Goal: Task Accomplishment & Management: Use online tool/utility

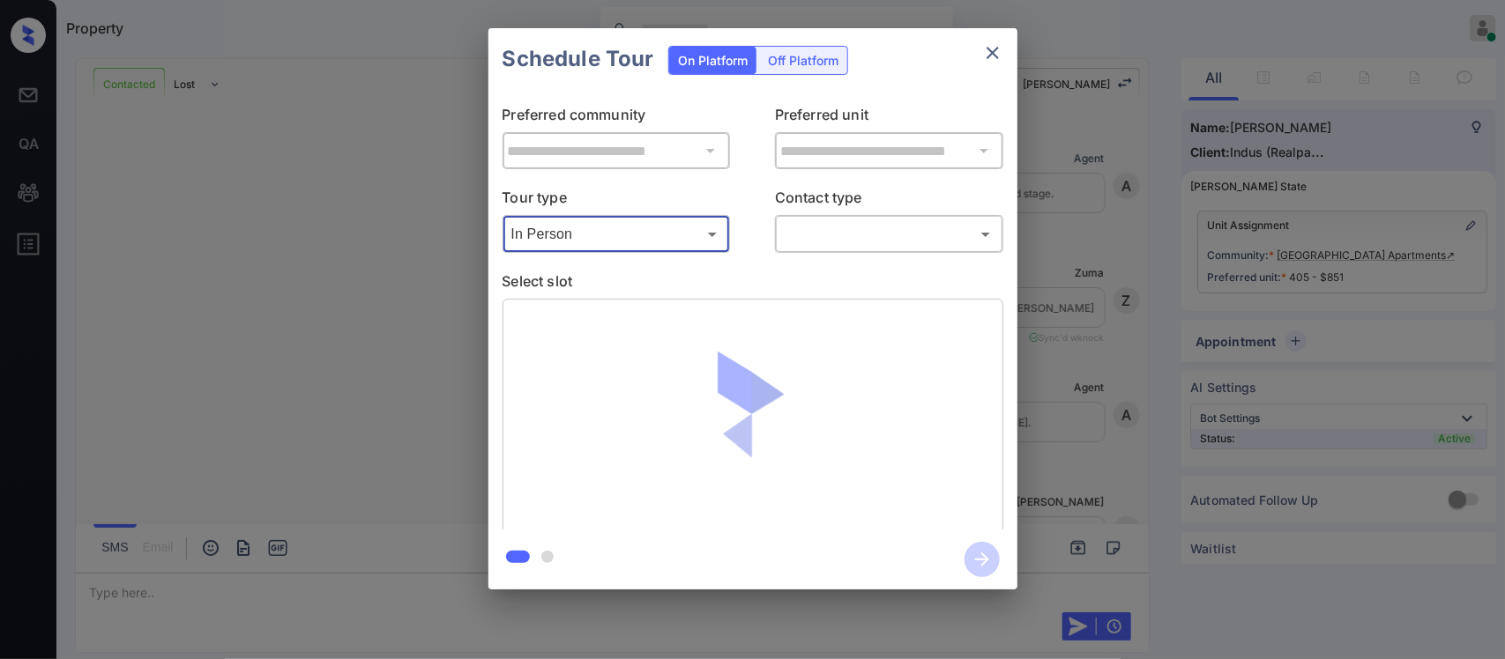
scroll to position [2020, 0]
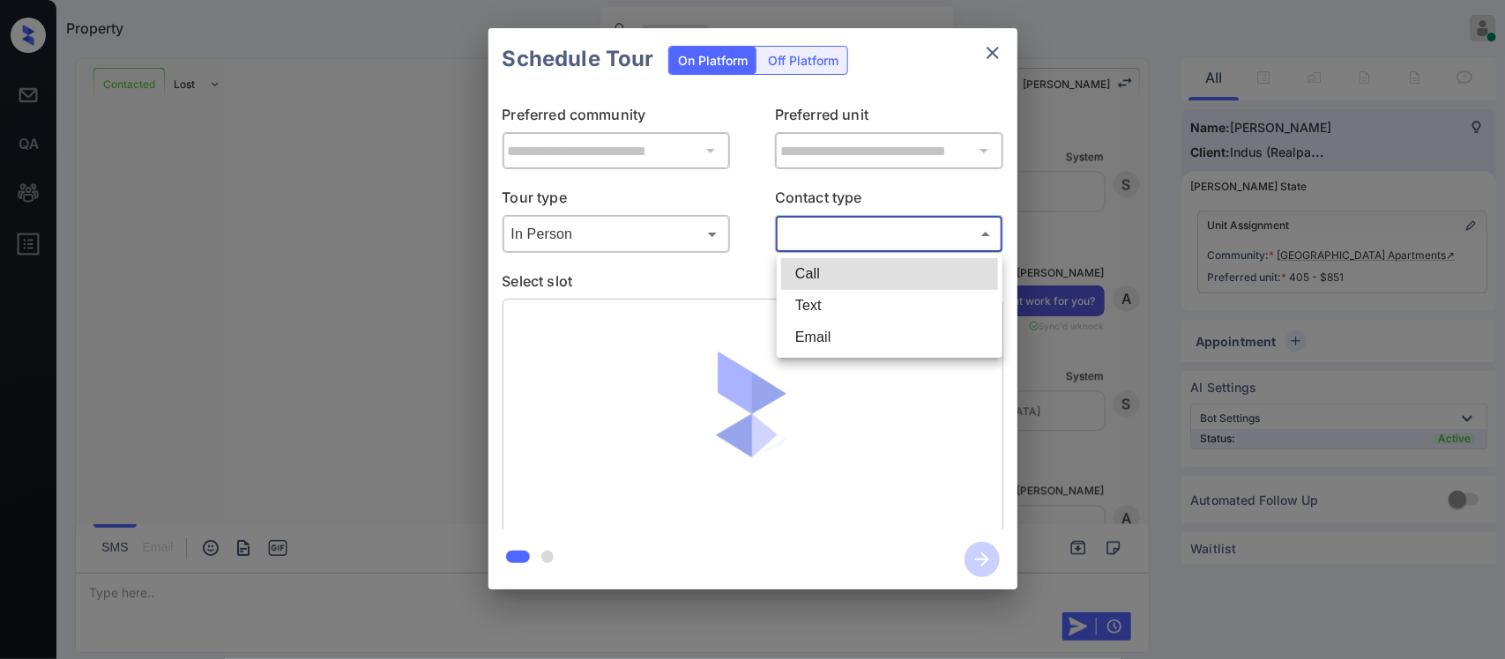
drag, startPoint x: 0, startPoint y: 0, endPoint x: 853, endPoint y: 328, distance: 914.1
click at [853, 328] on body "Property Almas Zainab Online Set yourself offline Set yourself on break Profile…" at bounding box center [752, 329] width 1505 height 659
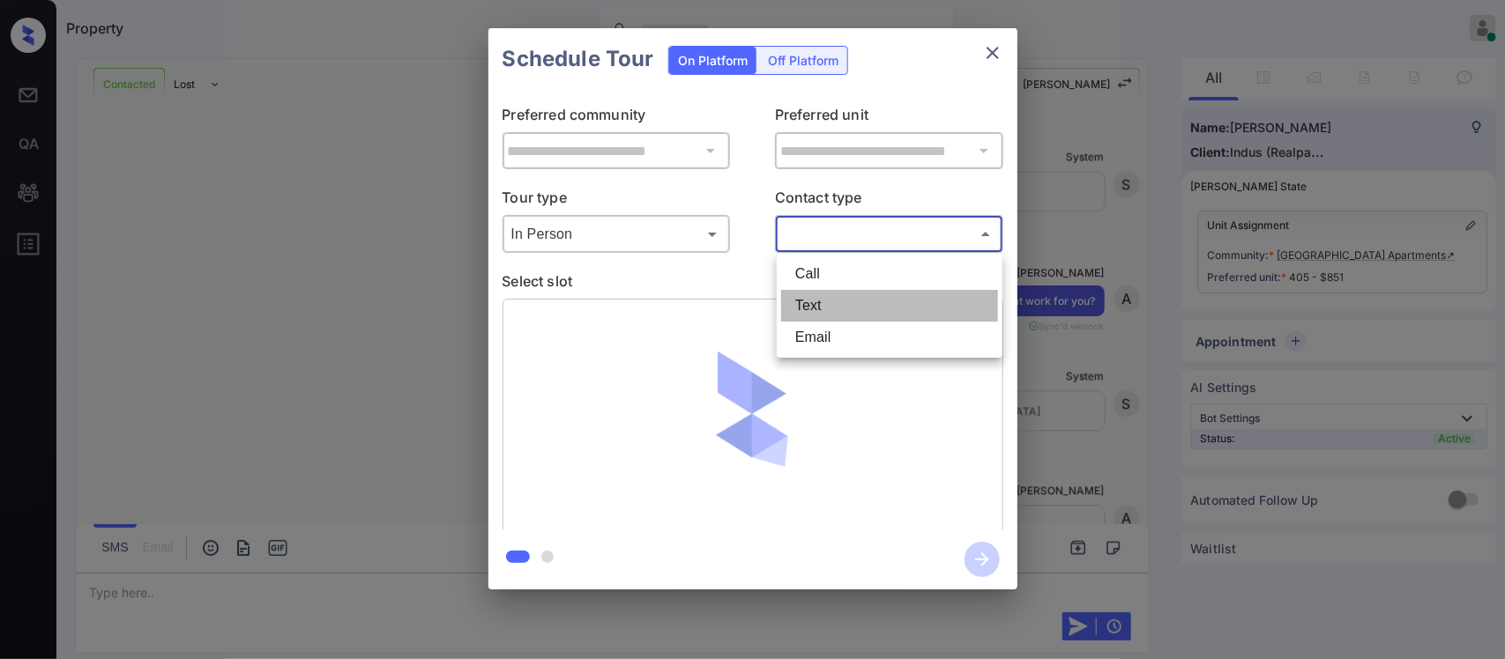
click at [849, 309] on li "Text" at bounding box center [889, 306] width 217 height 32
type input "****"
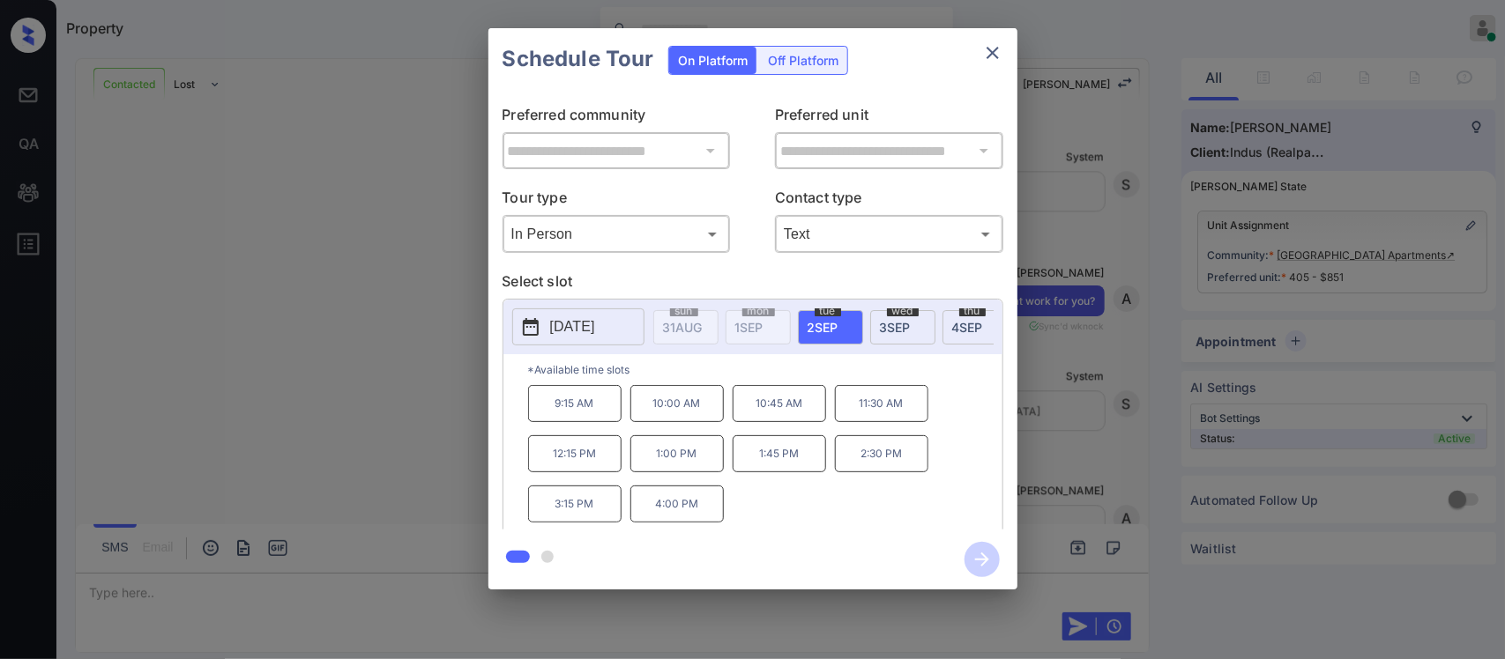
click at [967, 324] on span "4 SEP" at bounding box center [967, 327] width 31 height 15
click at [692, 517] on p "4:00 PM" at bounding box center [676, 504] width 93 height 37
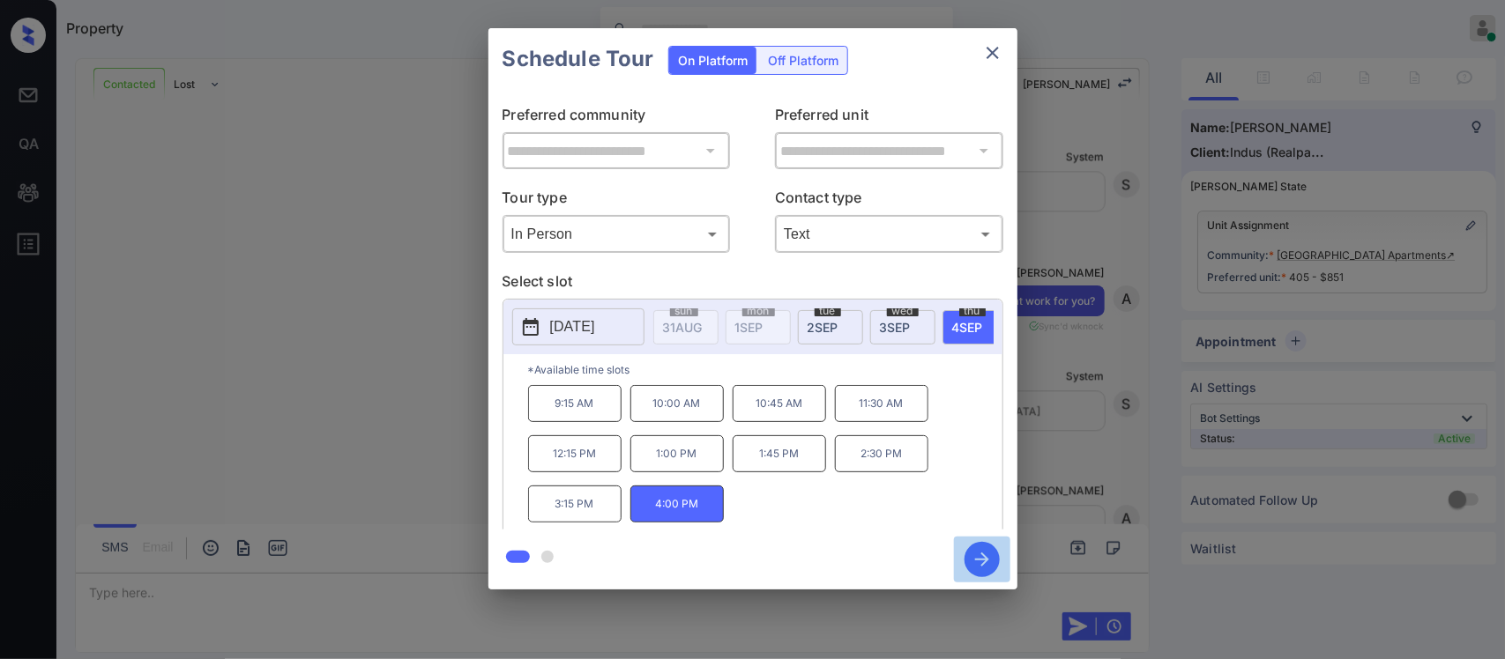
click at [989, 566] on icon "button" at bounding box center [981, 559] width 35 height 35
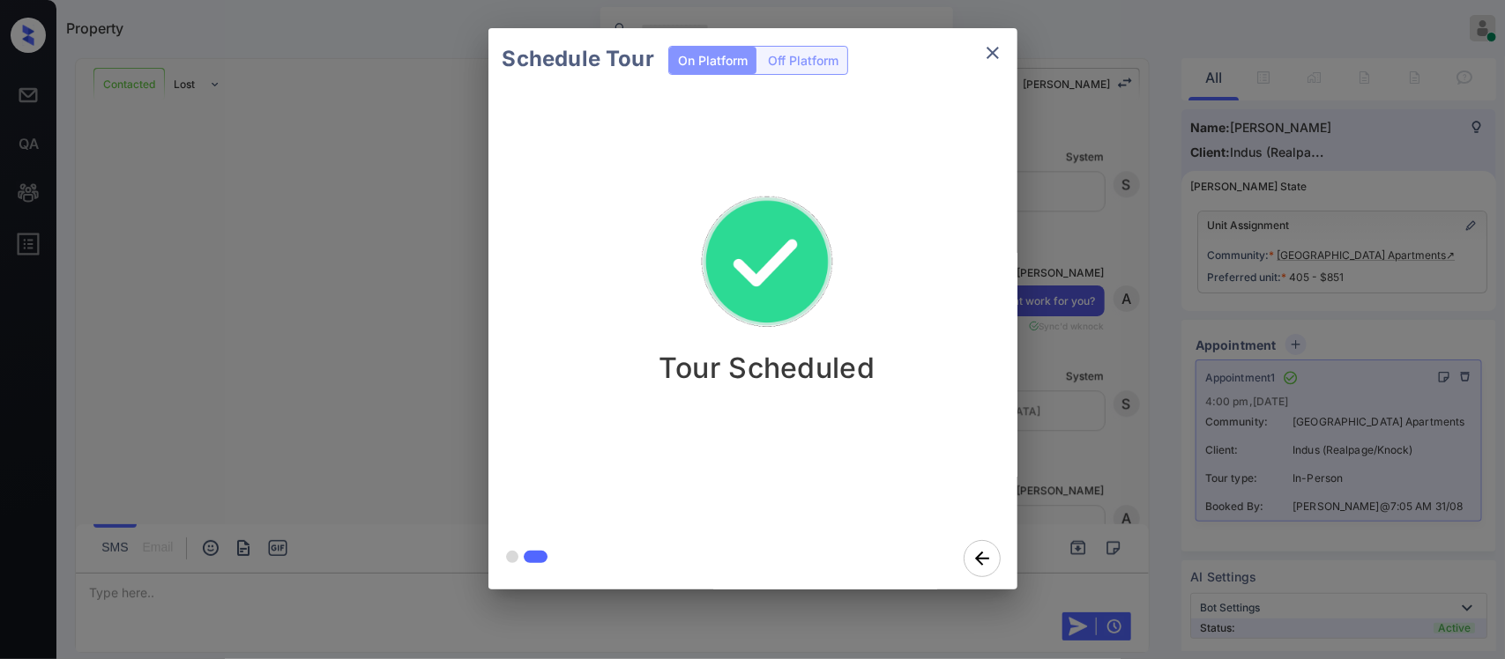
click at [1148, 395] on div "Schedule Tour On Platform Off Platform Tour Scheduled" at bounding box center [752, 309] width 1505 height 618
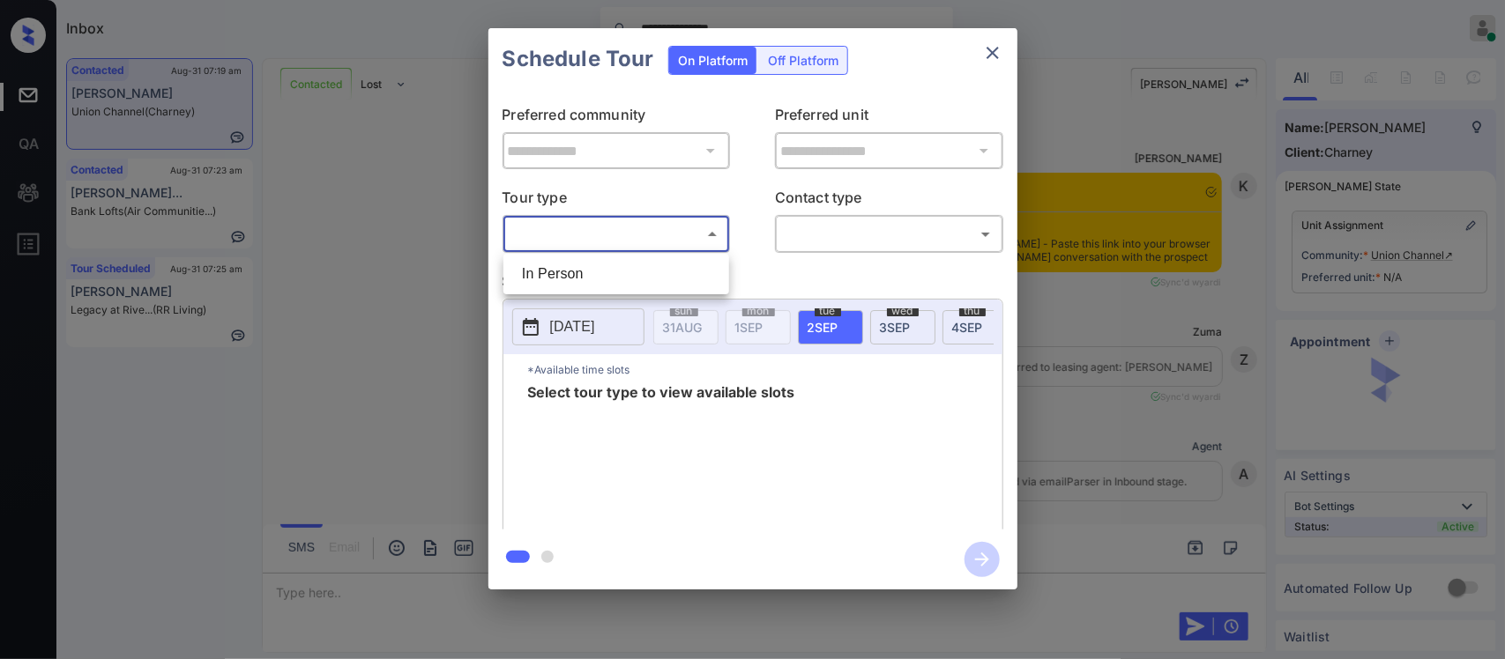
click at [705, 247] on div at bounding box center [752, 329] width 1505 height 659
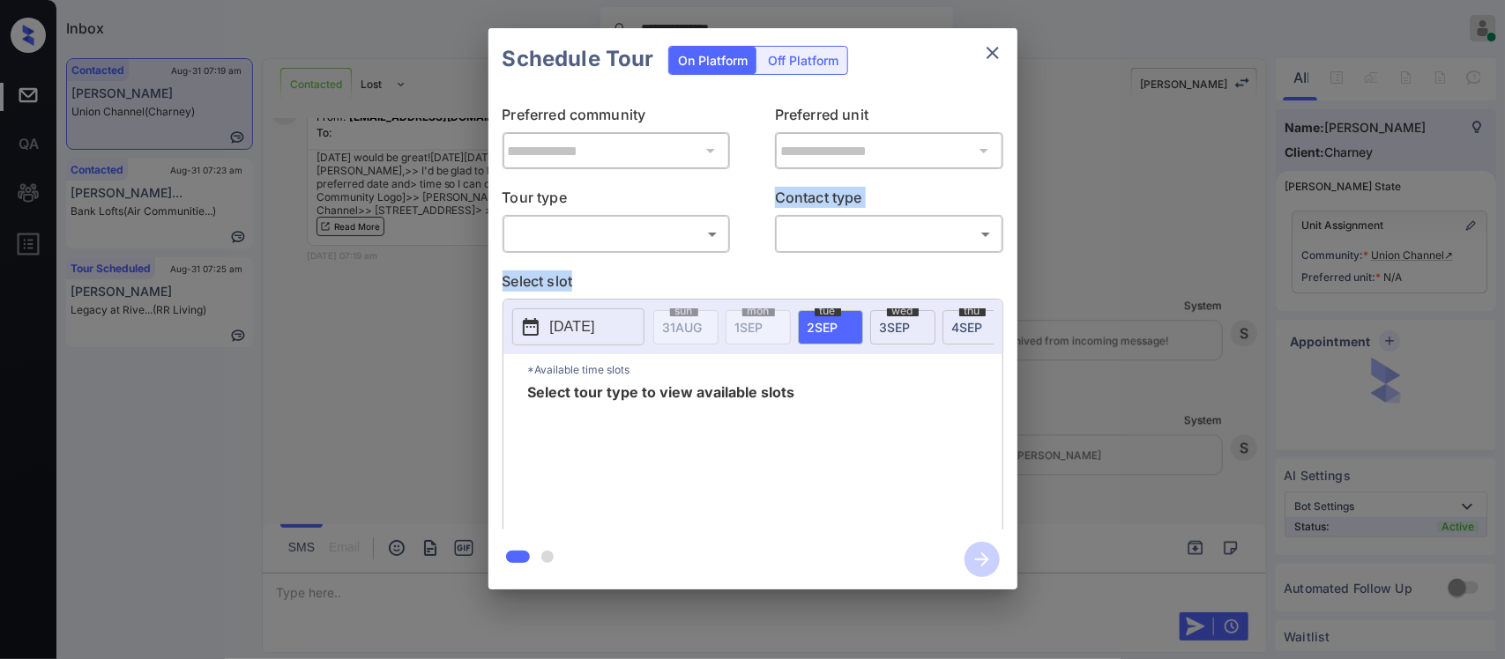
drag, startPoint x: 697, startPoint y: 271, endPoint x: 689, endPoint y: 245, distance: 26.8
click at [689, 245] on div "**********" at bounding box center [752, 310] width 529 height 440
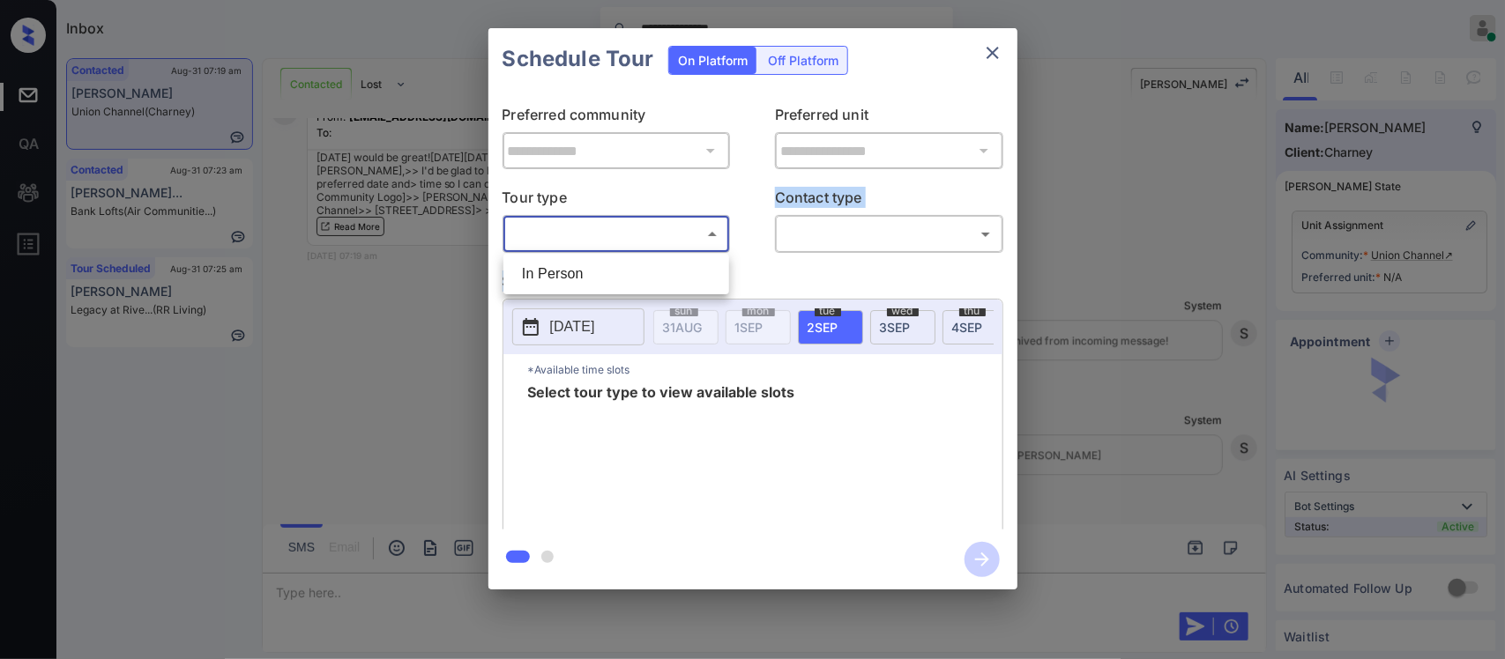
click at [689, 245] on body "**********" at bounding box center [752, 329] width 1505 height 659
click at [681, 267] on li "In Person" at bounding box center [616, 274] width 217 height 32
type input "********"
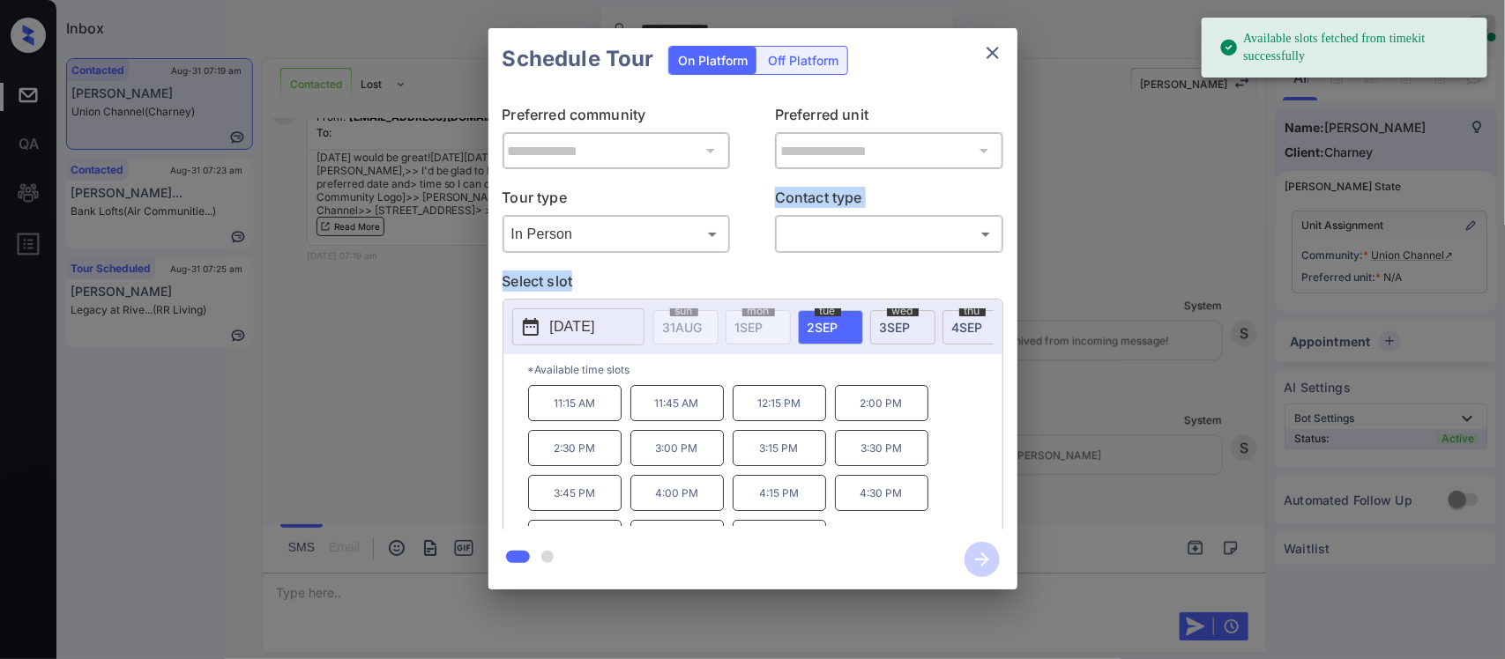
scroll to position [0, 282]
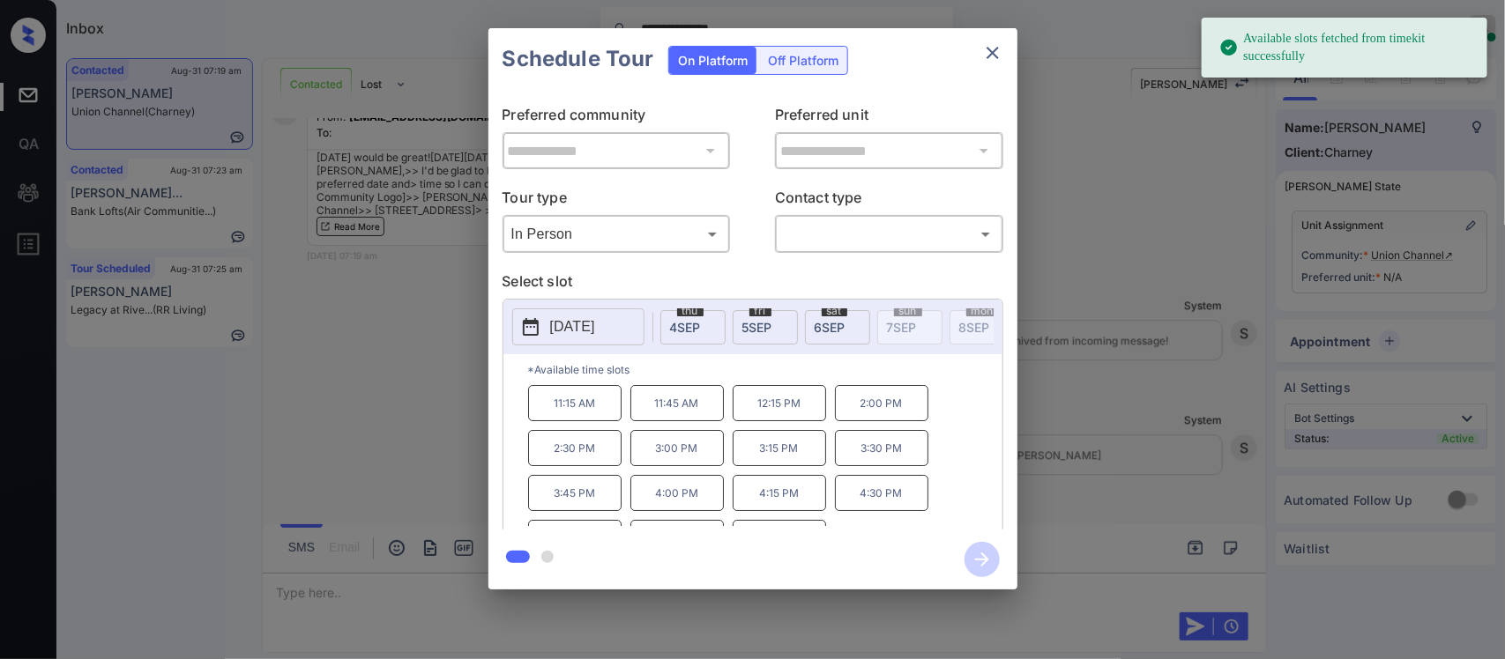
click at [835, 331] on span "6 SEP" at bounding box center [829, 327] width 31 height 15
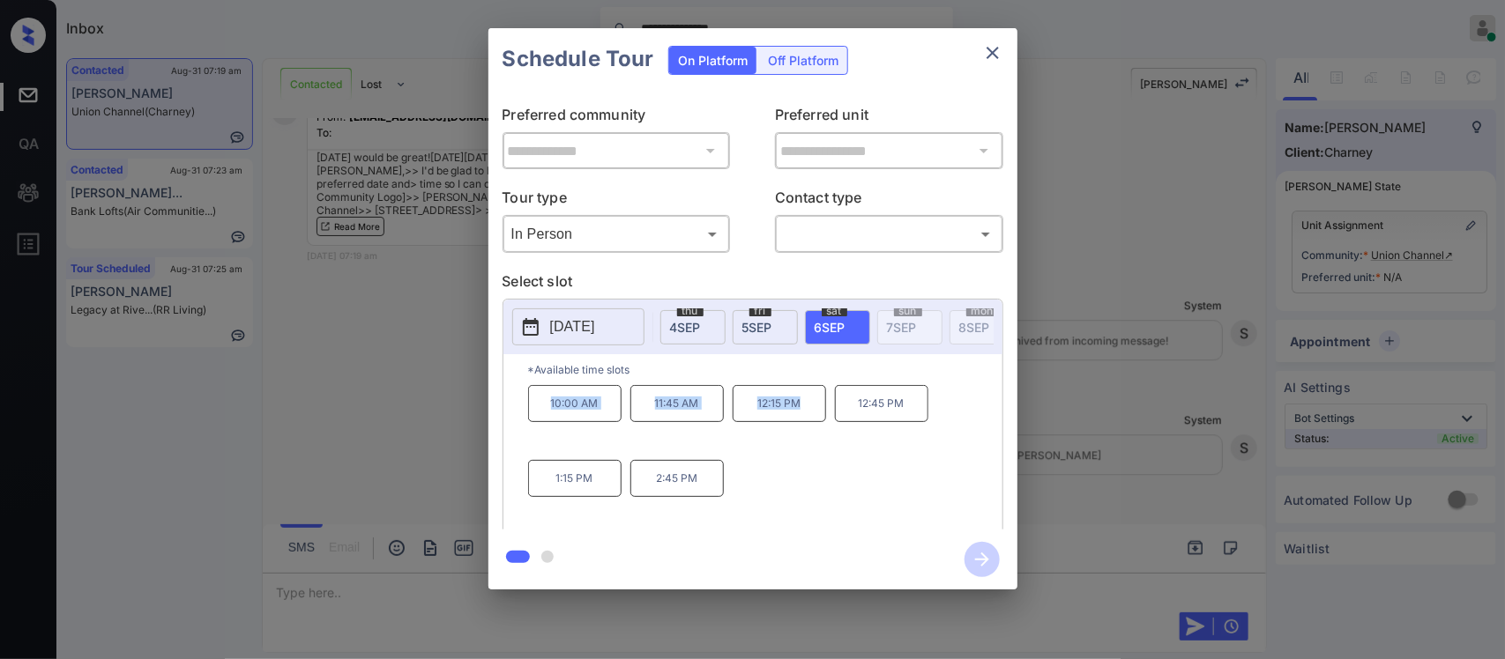
drag, startPoint x: 534, startPoint y: 423, endPoint x: 808, endPoint y: 414, distance: 274.3
click at [808, 414] on div "10:00 AM 11:45 AM 12:15 PM 12:45 PM 1:15 PM 2:45 PM" at bounding box center [765, 455] width 474 height 141
copy div "10:00 AM 11:45 AM 12:15 PM"
click at [998, 47] on icon "close" at bounding box center [992, 52] width 21 height 21
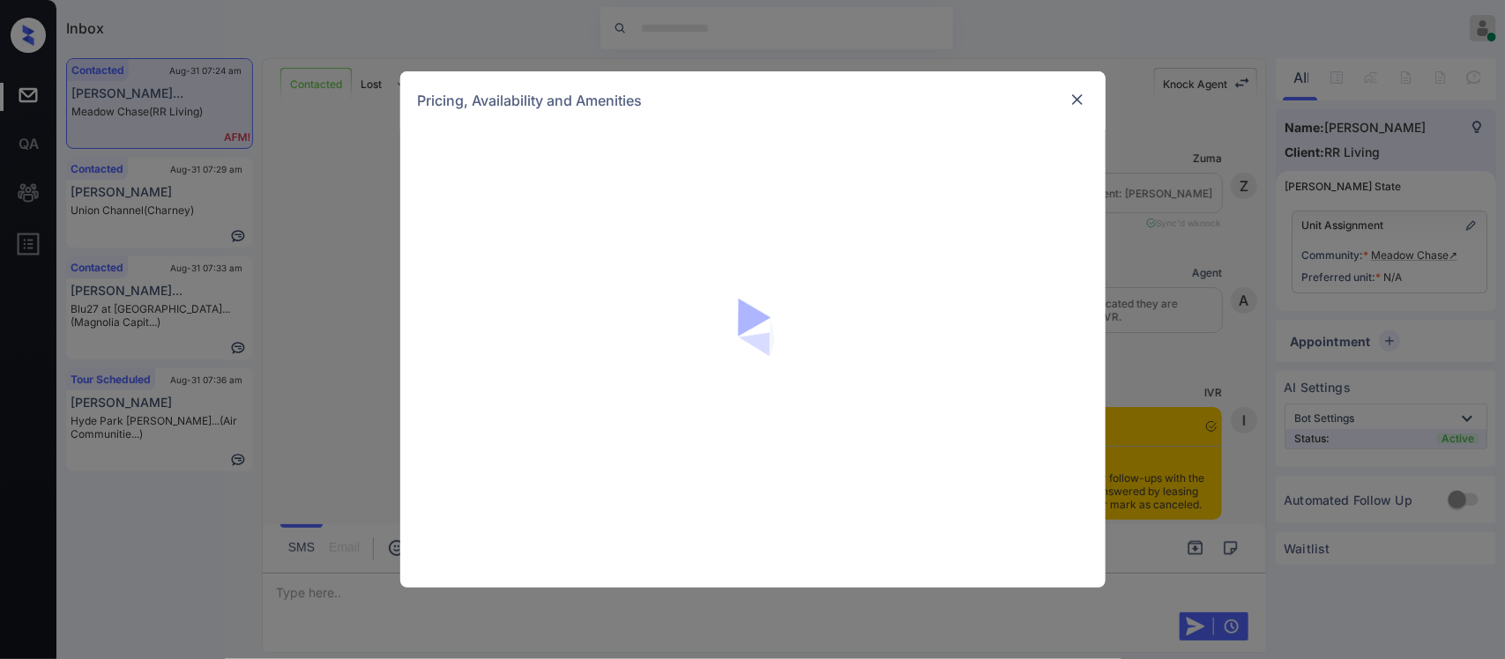
scroll to position [4167, 0]
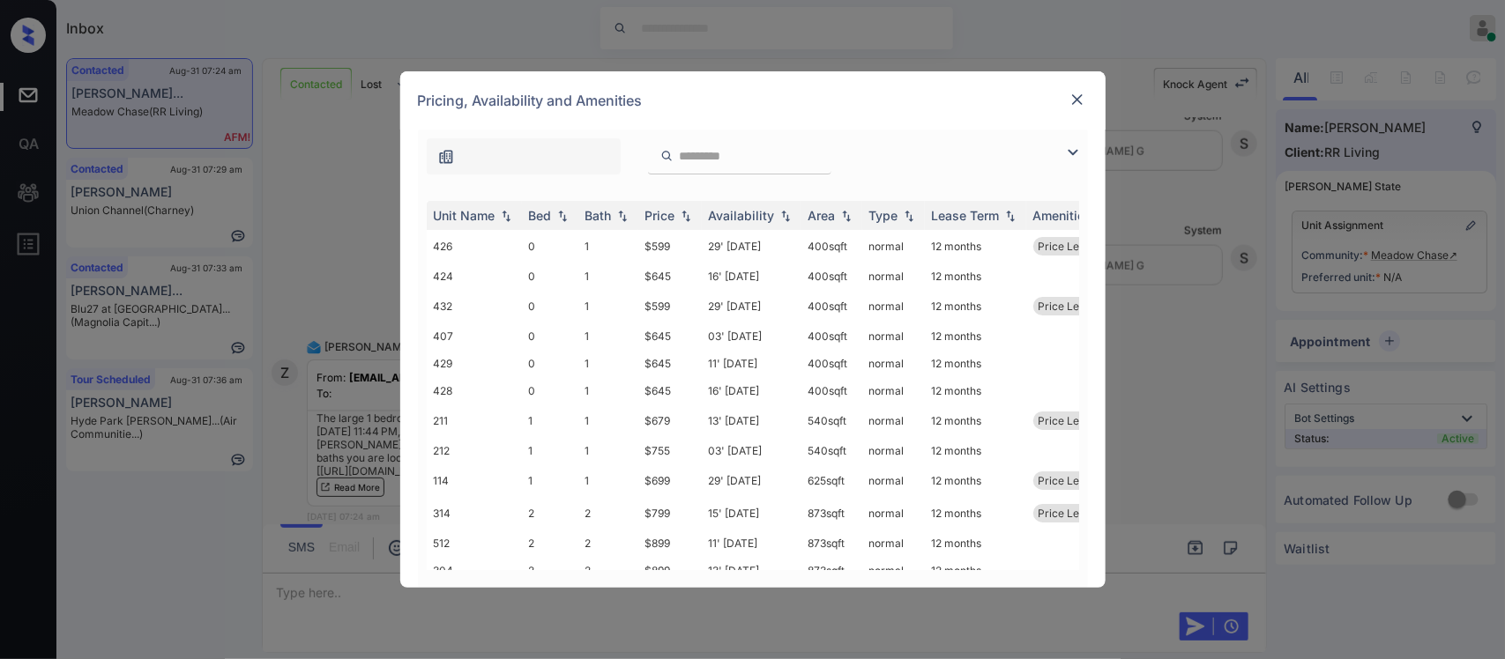
click at [688, 161] on input "search" at bounding box center [750, 156] width 145 height 15
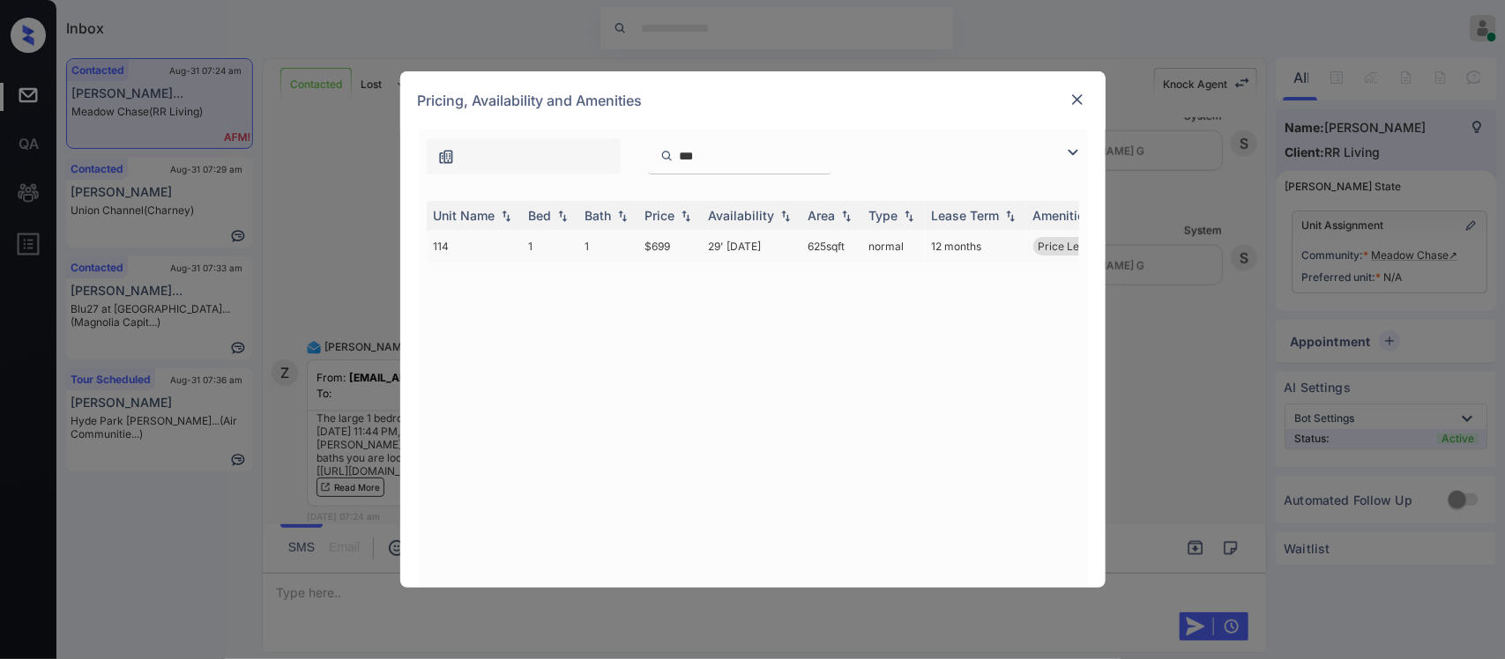
type input "***"
click at [703, 235] on td "29' Jul 25" at bounding box center [752, 246] width 100 height 33
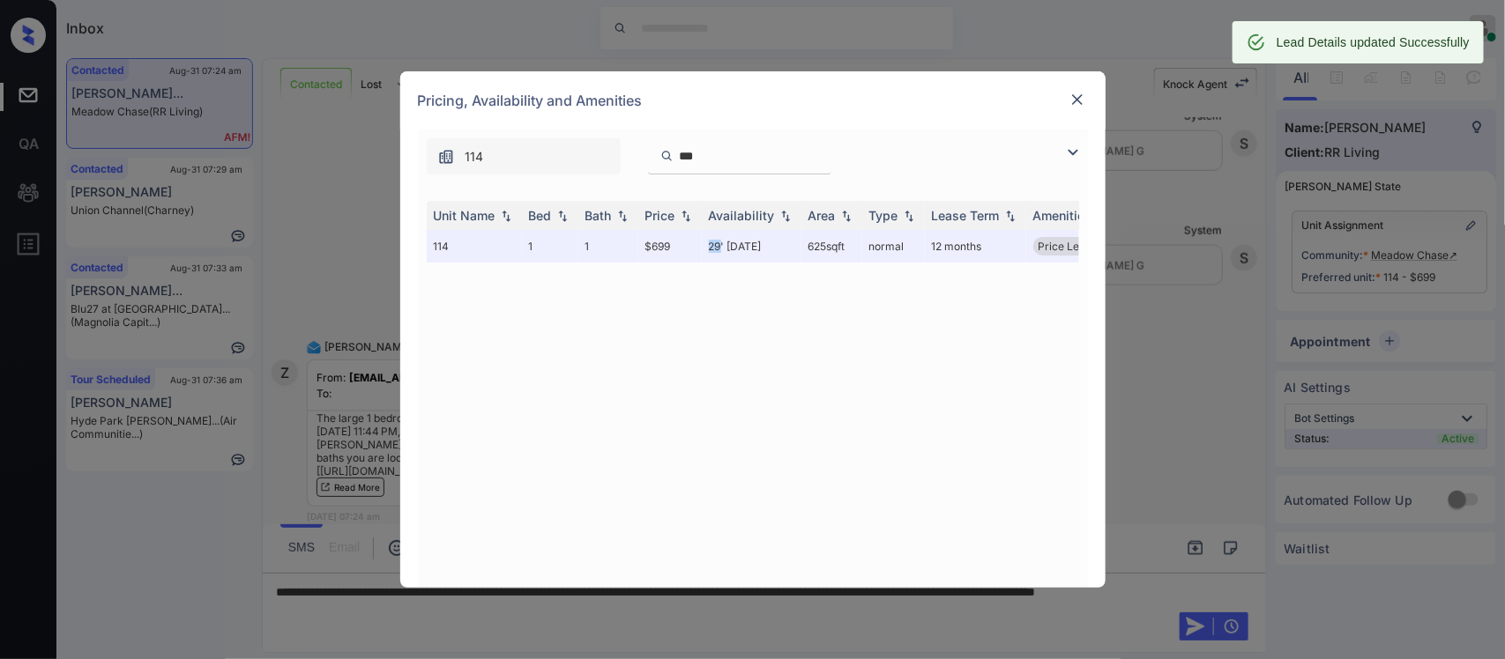
click at [1078, 106] on img at bounding box center [1077, 100] width 18 height 18
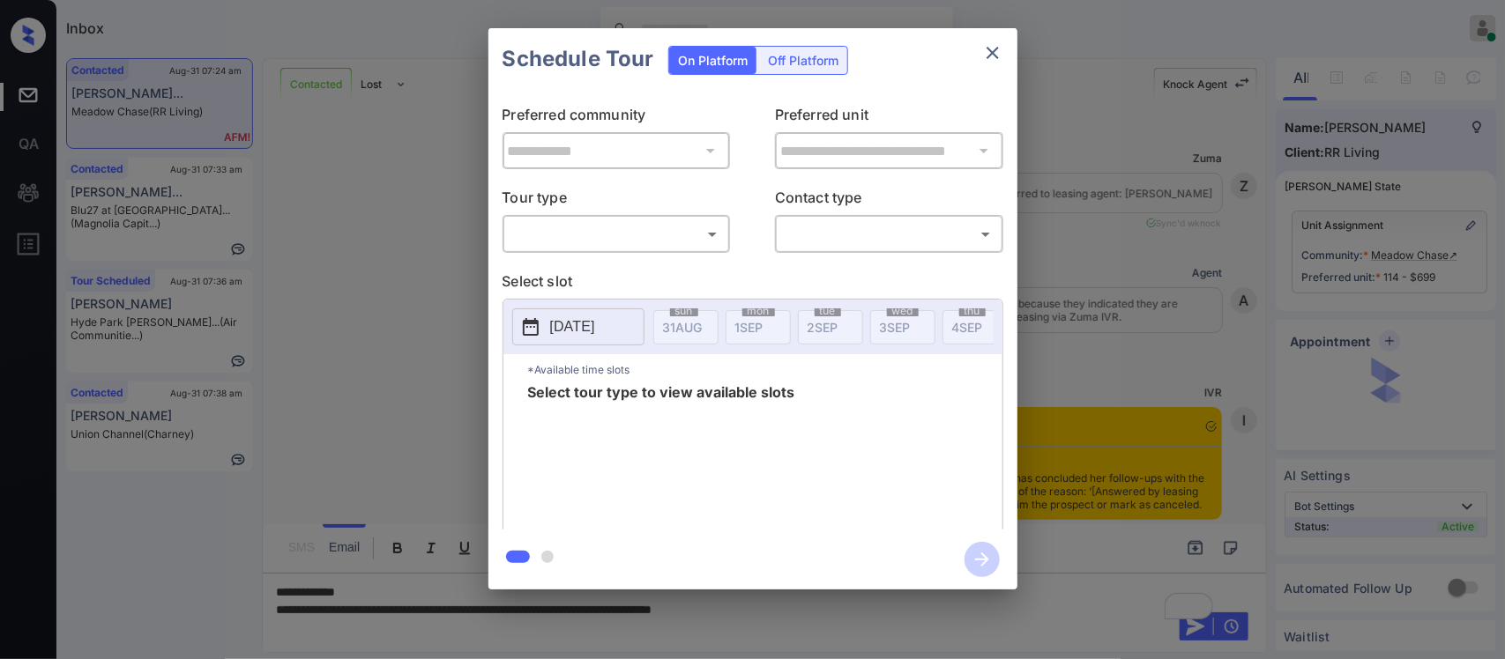
scroll to position [2925, 0]
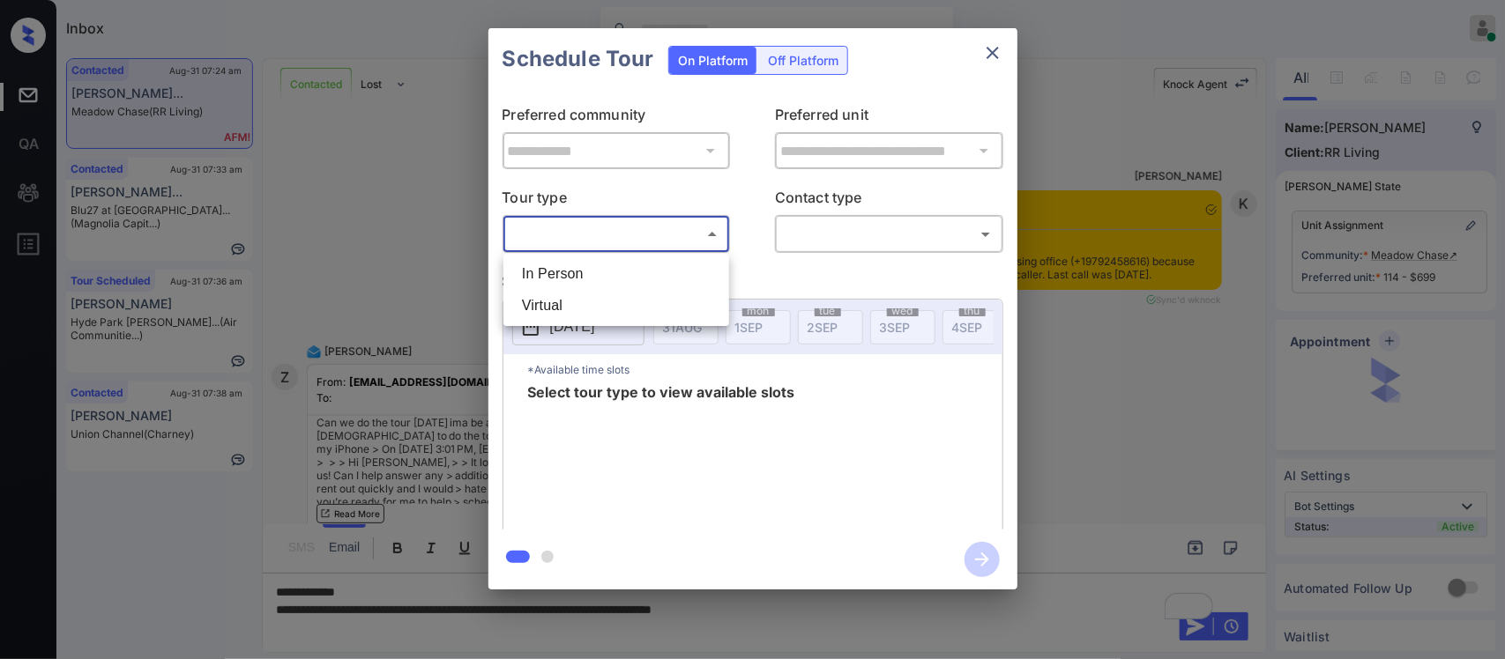
click at [643, 226] on body "Inbox Almas Zainab Online Set yourself offline Set yourself on break Profile Sw…" at bounding box center [752, 329] width 1505 height 659
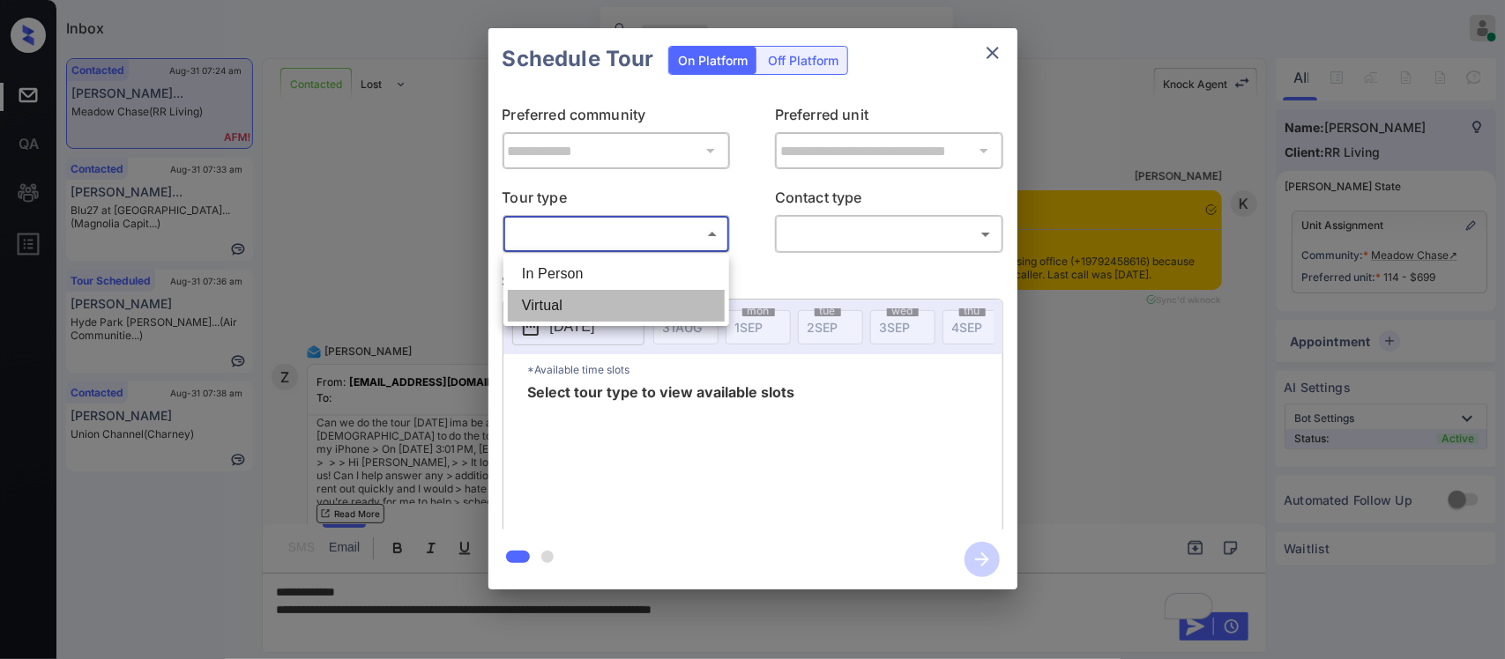
click at [632, 290] on li "Virtual" at bounding box center [616, 306] width 217 height 32
type input "*******"
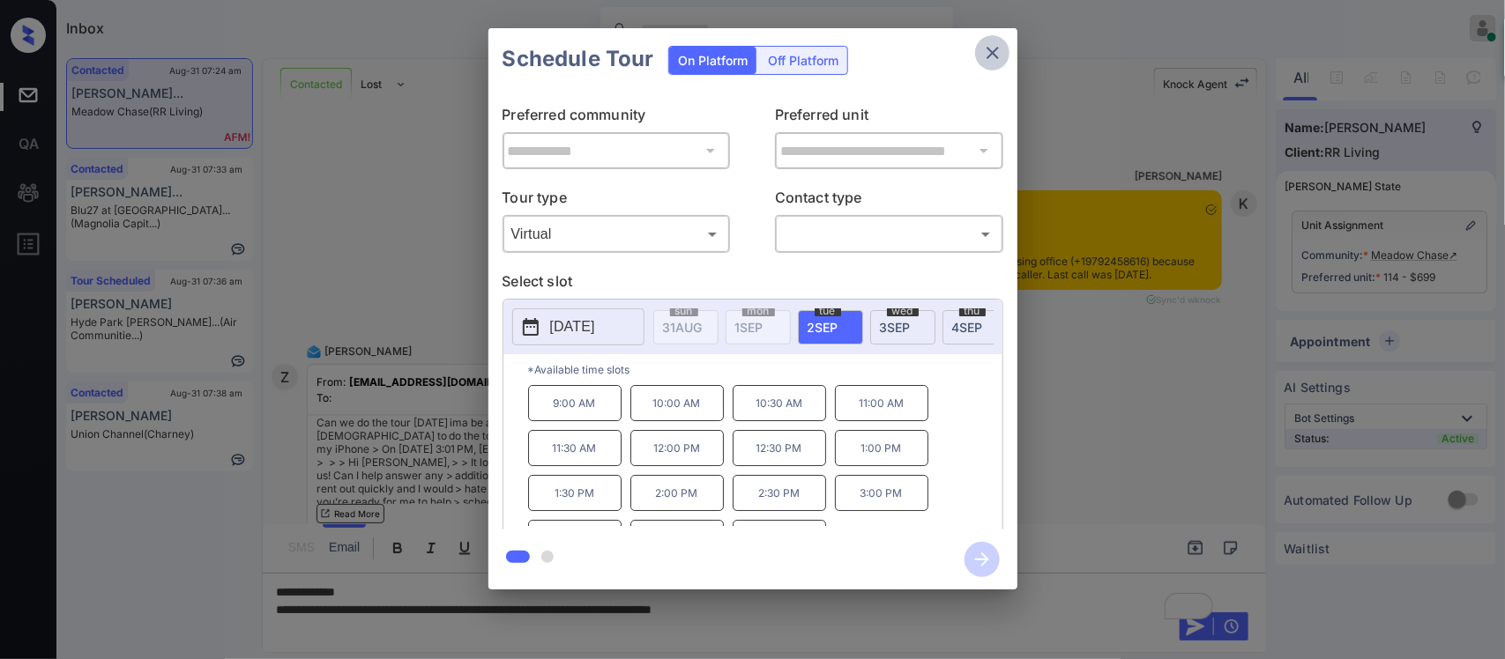
click at [988, 46] on icon "close" at bounding box center [992, 52] width 21 height 21
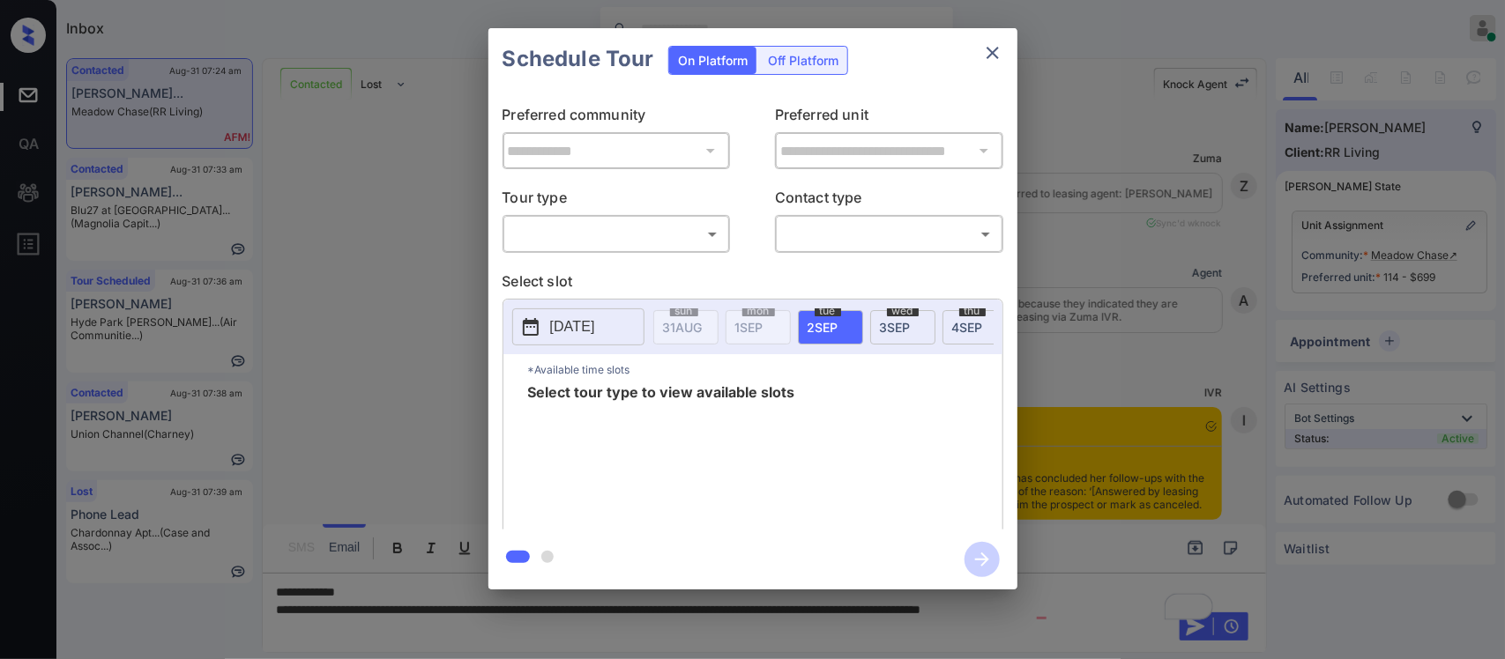
scroll to position [2925, 0]
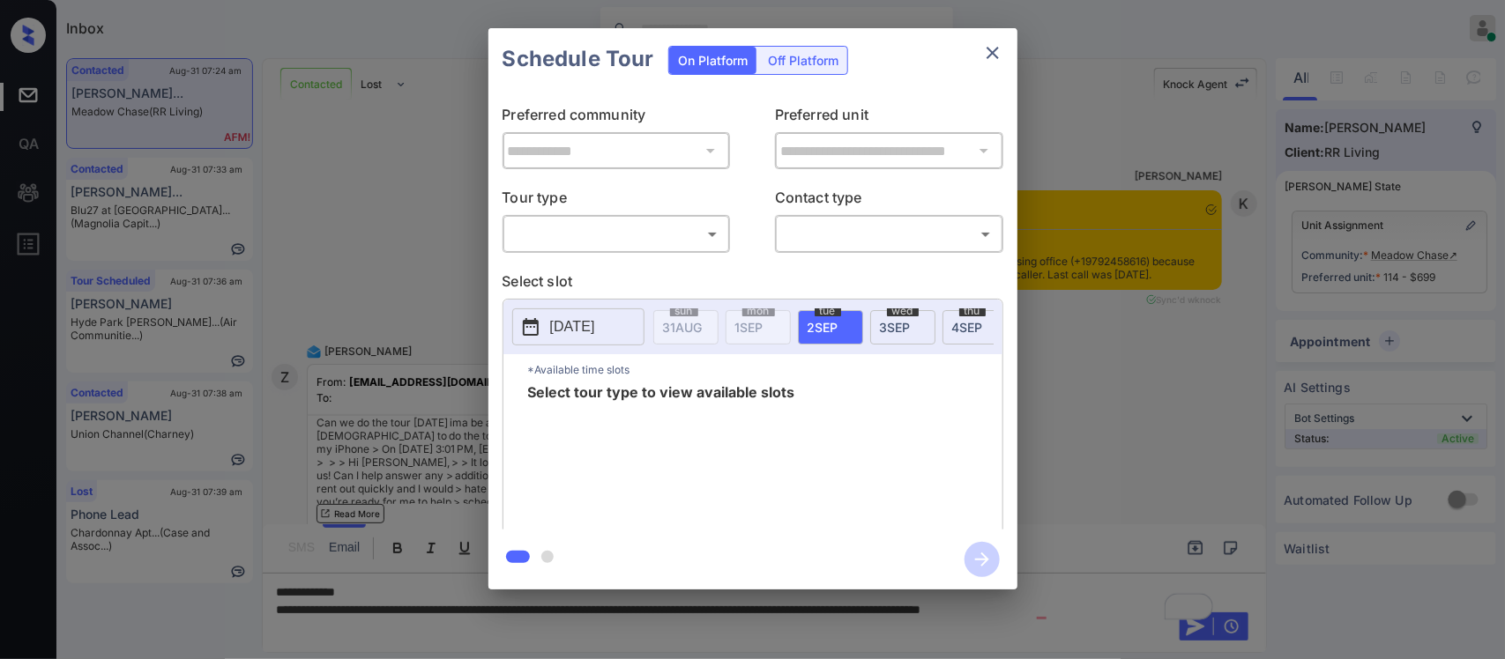
click at [597, 234] on body "Inbox Almas Zainab Online Set yourself offline Set yourself on break Profile Sw…" at bounding box center [752, 329] width 1505 height 659
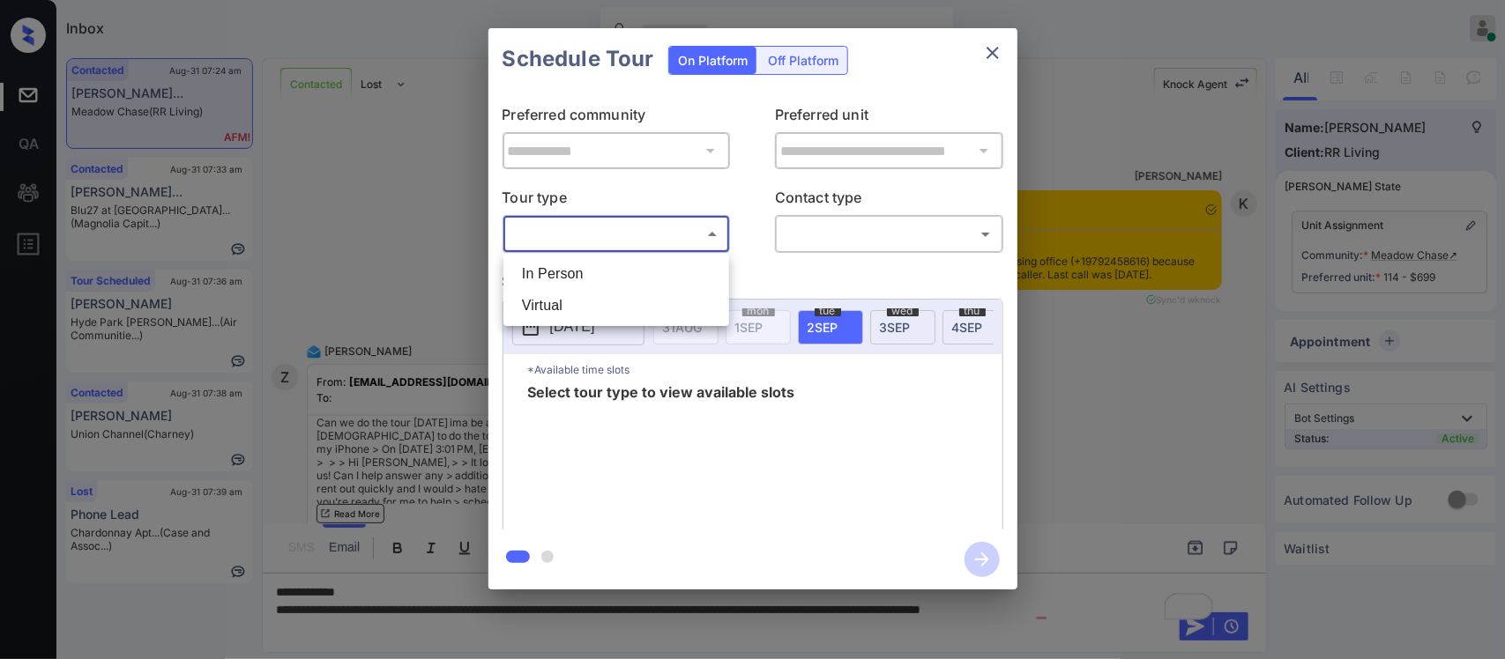
click at [602, 256] on ul "In Person Virtual" at bounding box center [616, 290] width 226 height 72
click at [602, 262] on li "In Person" at bounding box center [616, 274] width 217 height 32
type input "********"
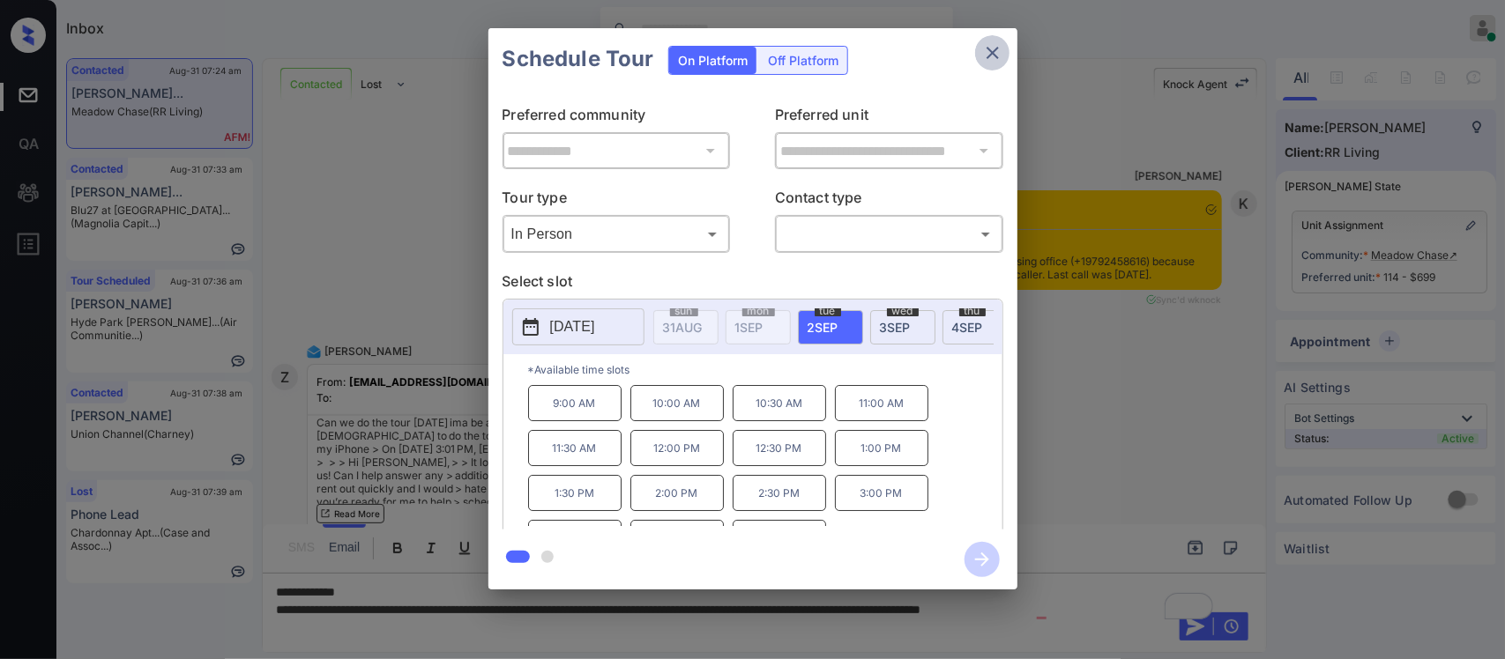
click at [1007, 41] on button "close" at bounding box center [992, 52] width 35 height 35
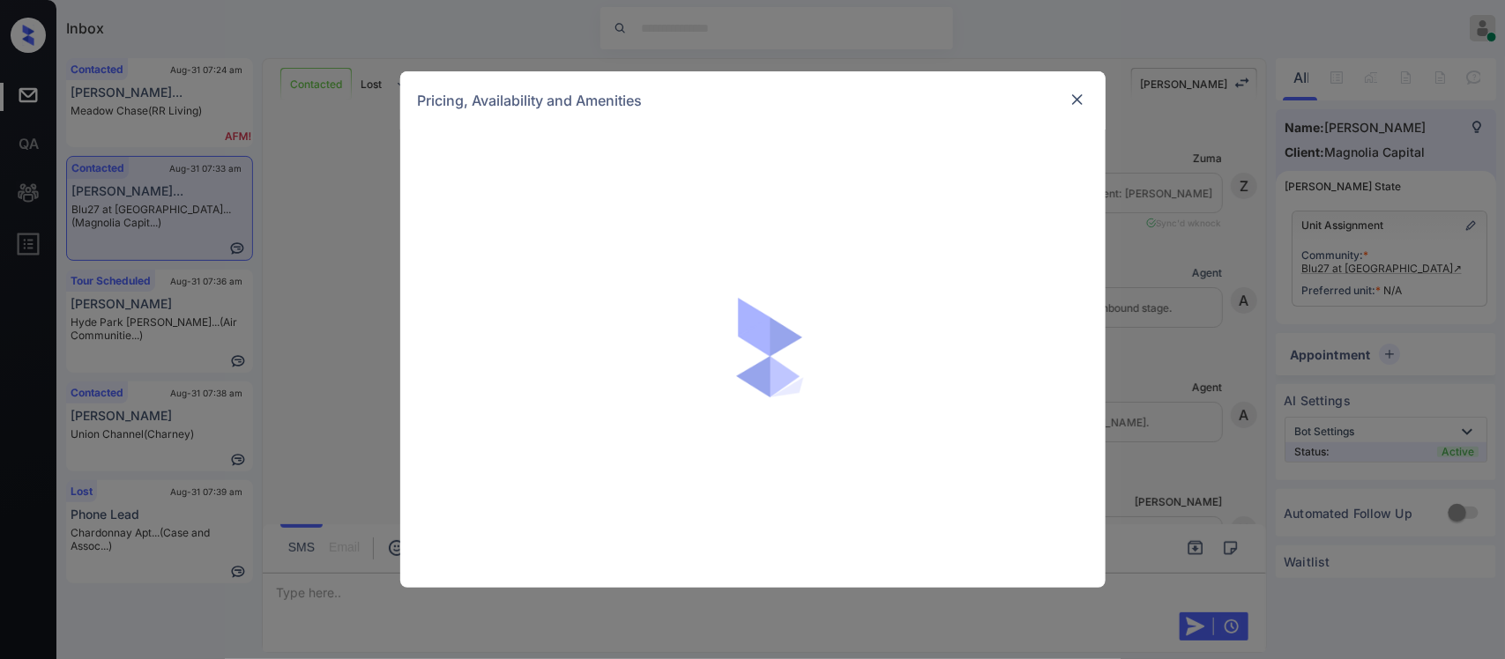
scroll to position [516, 0]
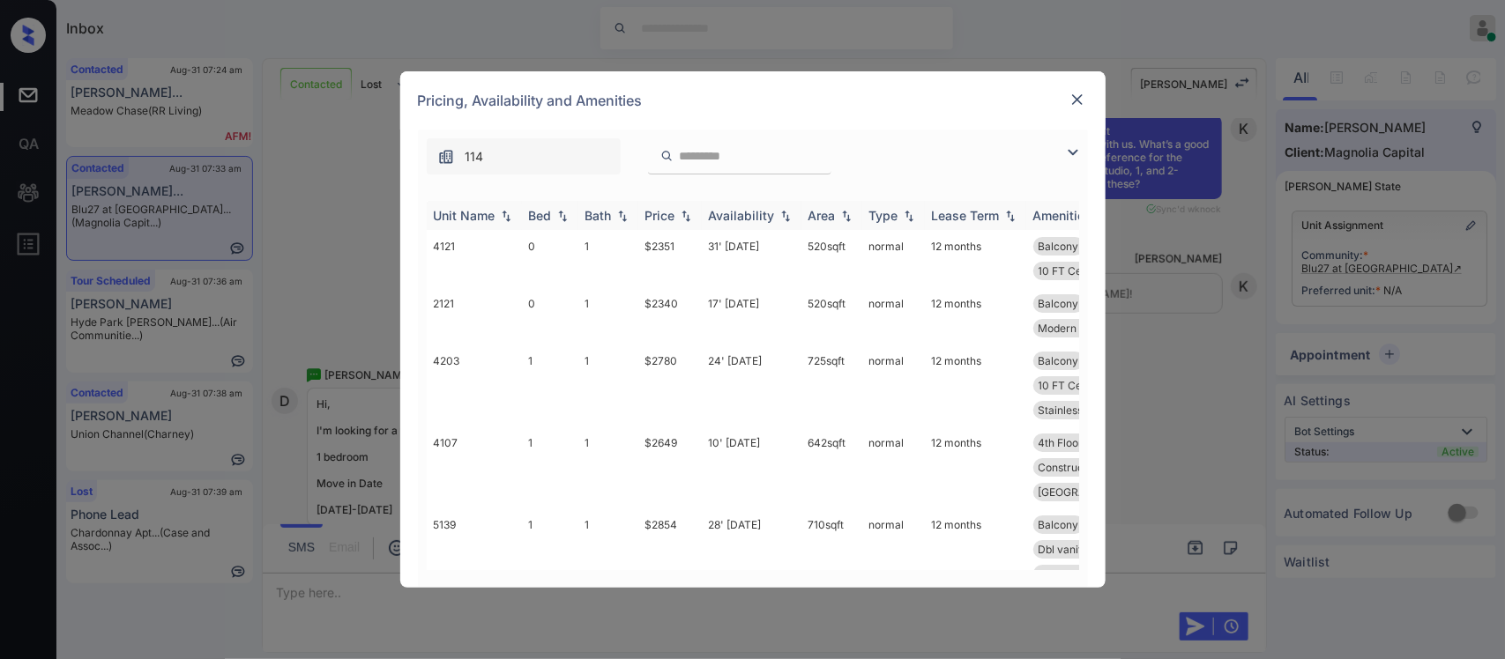
click at [675, 220] on div "Price" at bounding box center [660, 215] width 30 height 15
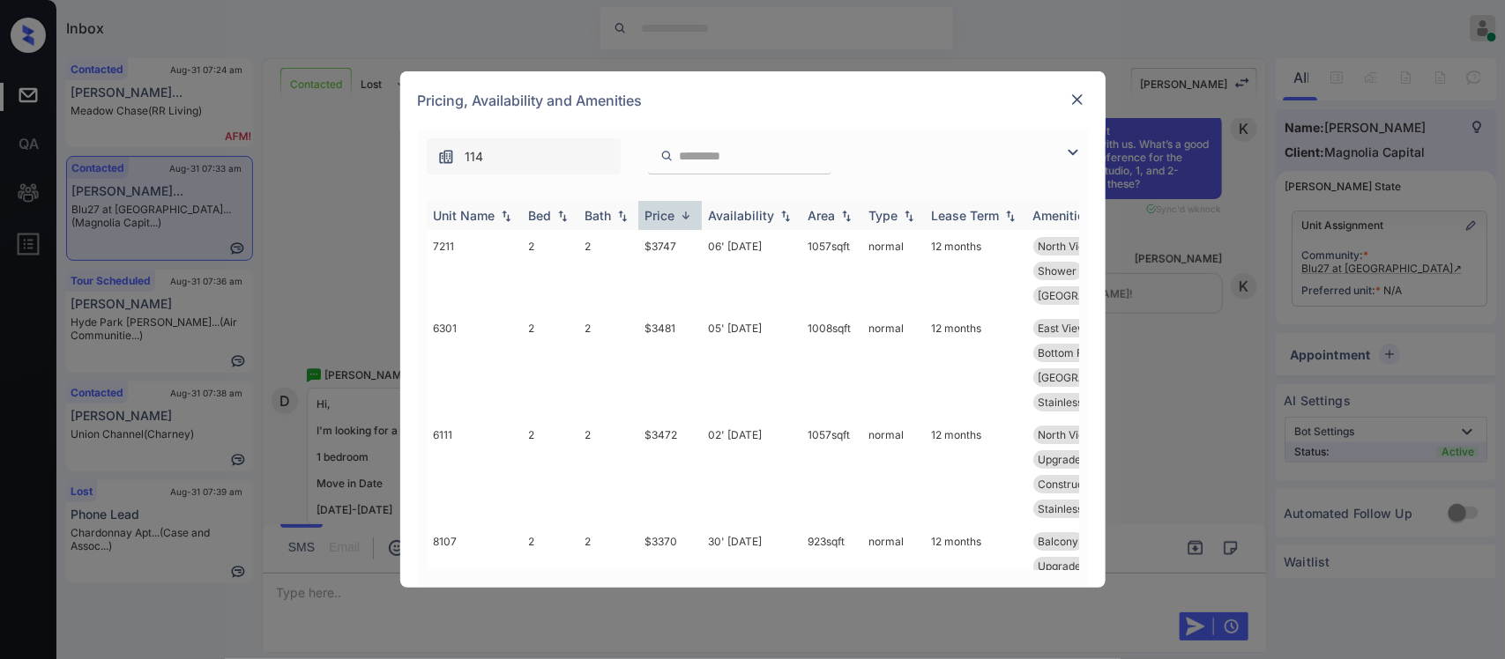
click at [675, 220] on div "Price" at bounding box center [660, 215] width 30 height 15
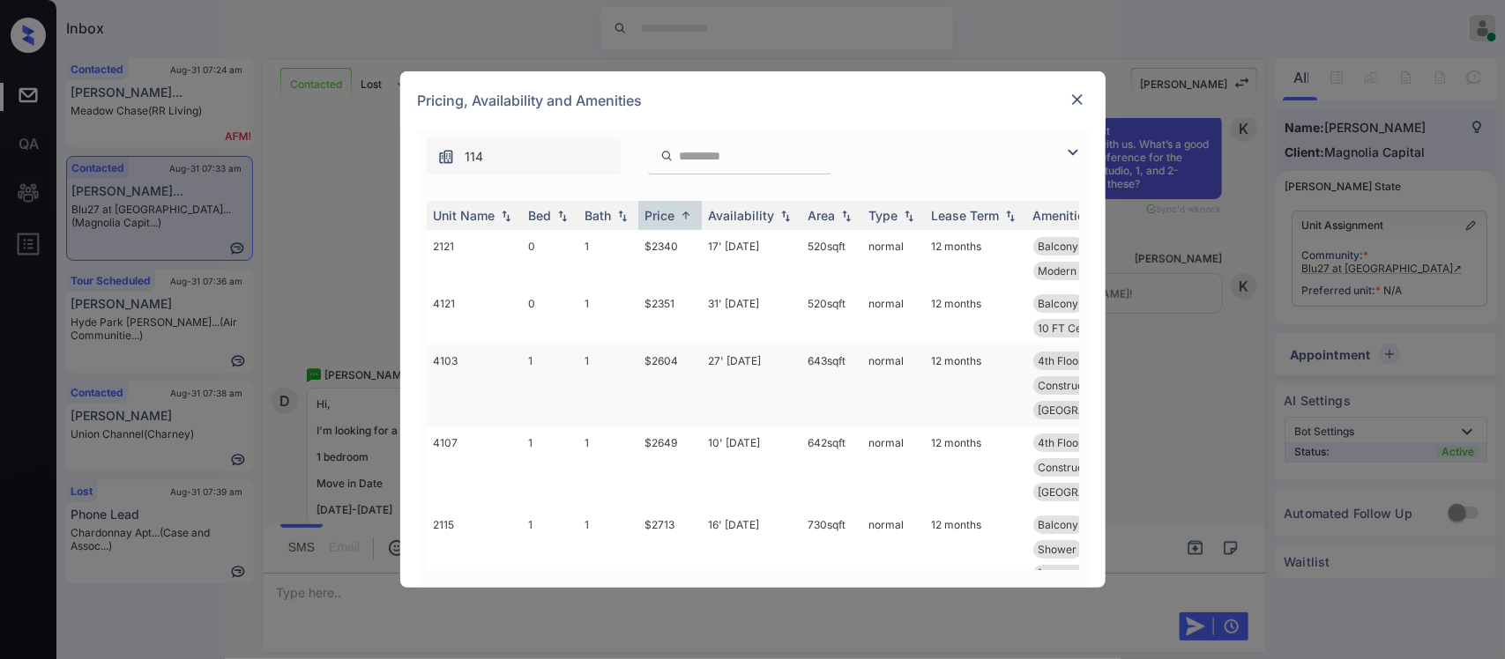
click at [707, 398] on td "27' Sep 25" at bounding box center [752, 386] width 100 height 82
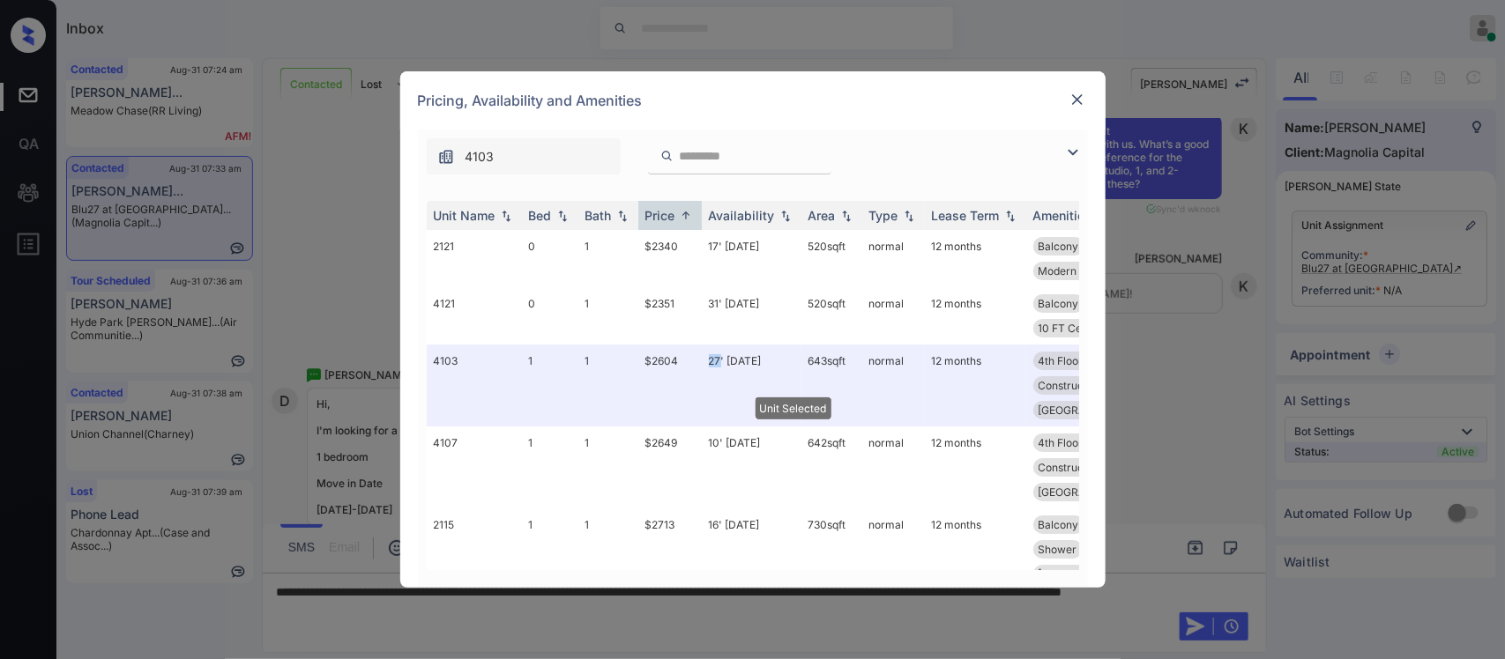
click at [1073, 101] on img at bounding box center [1077, 100] width 18 height 18
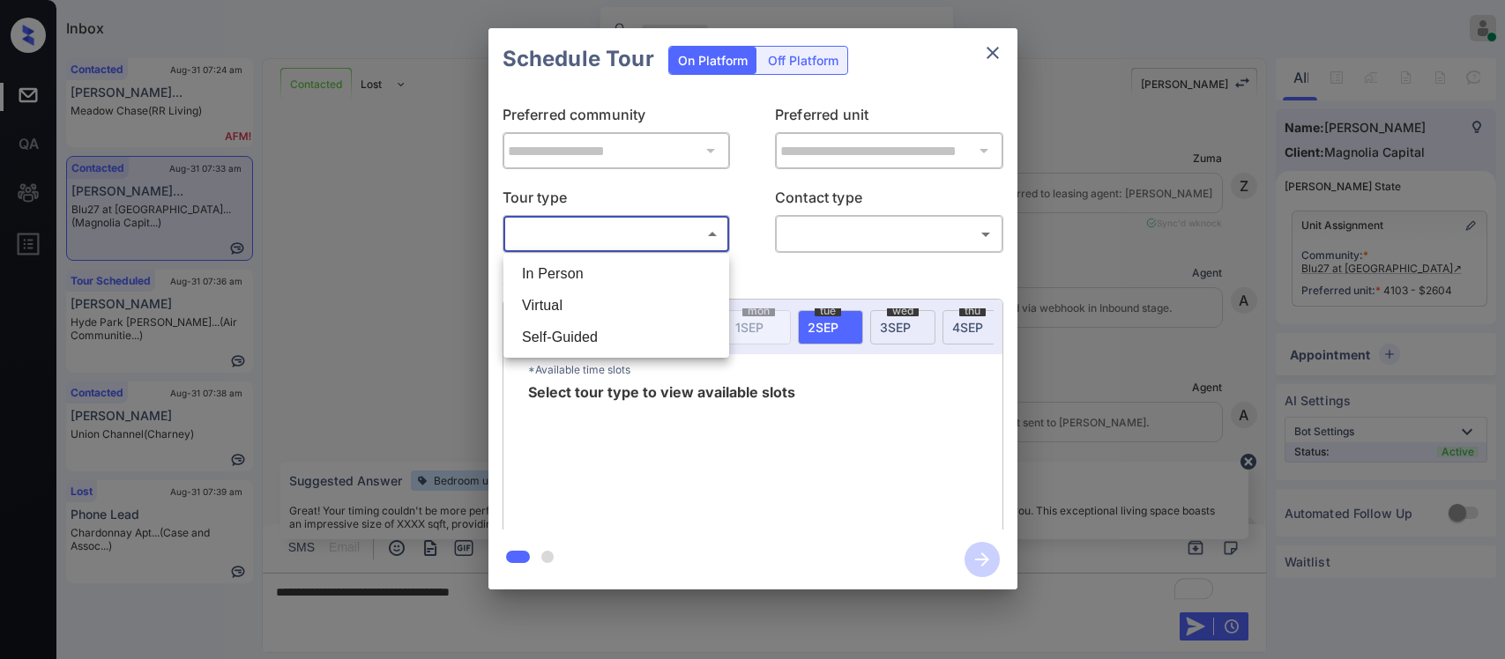
click at [680, 245] on body "Inbox [PERSON_NAME] Online Set yourself offline Set yourself on break Profile S…" at bounding box center [752, 329] width 1505 height 659
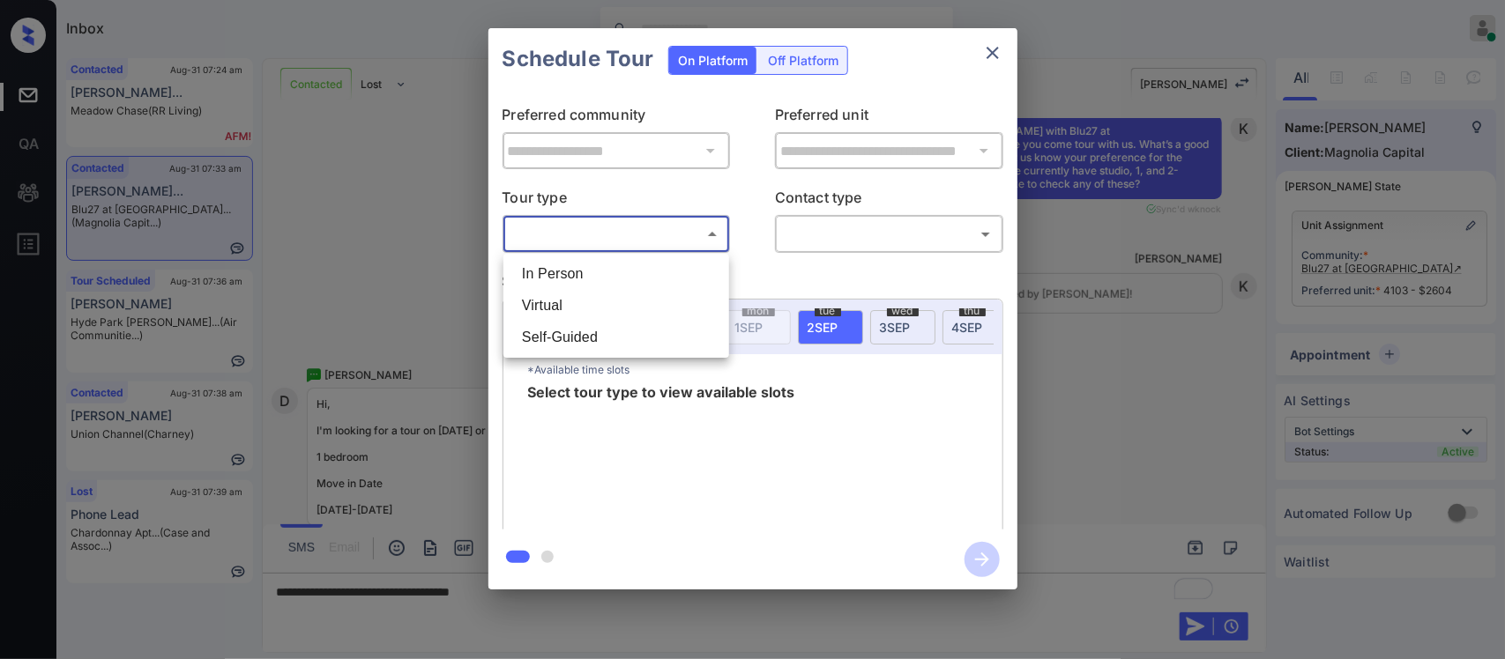
click at [677, 262] on li "In Person" at bounding box center [616, 274] width 217 height 32
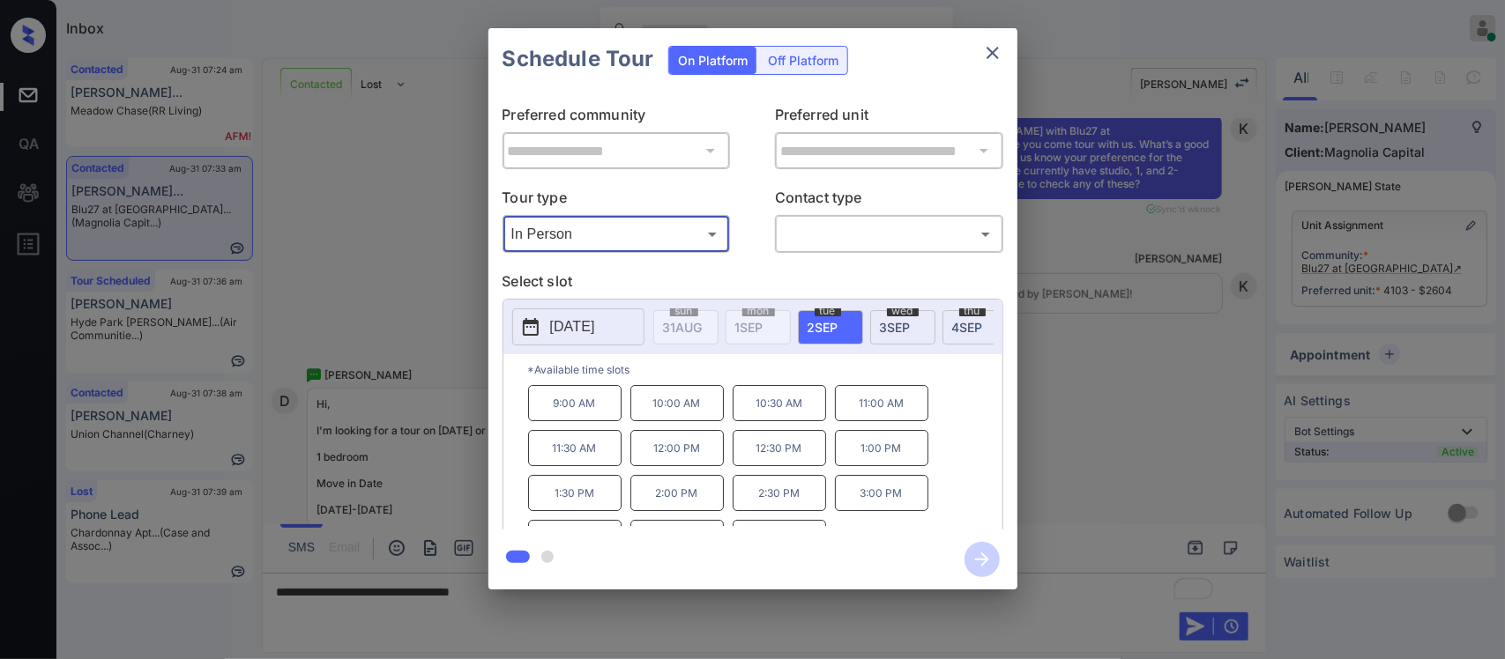
type input "********"
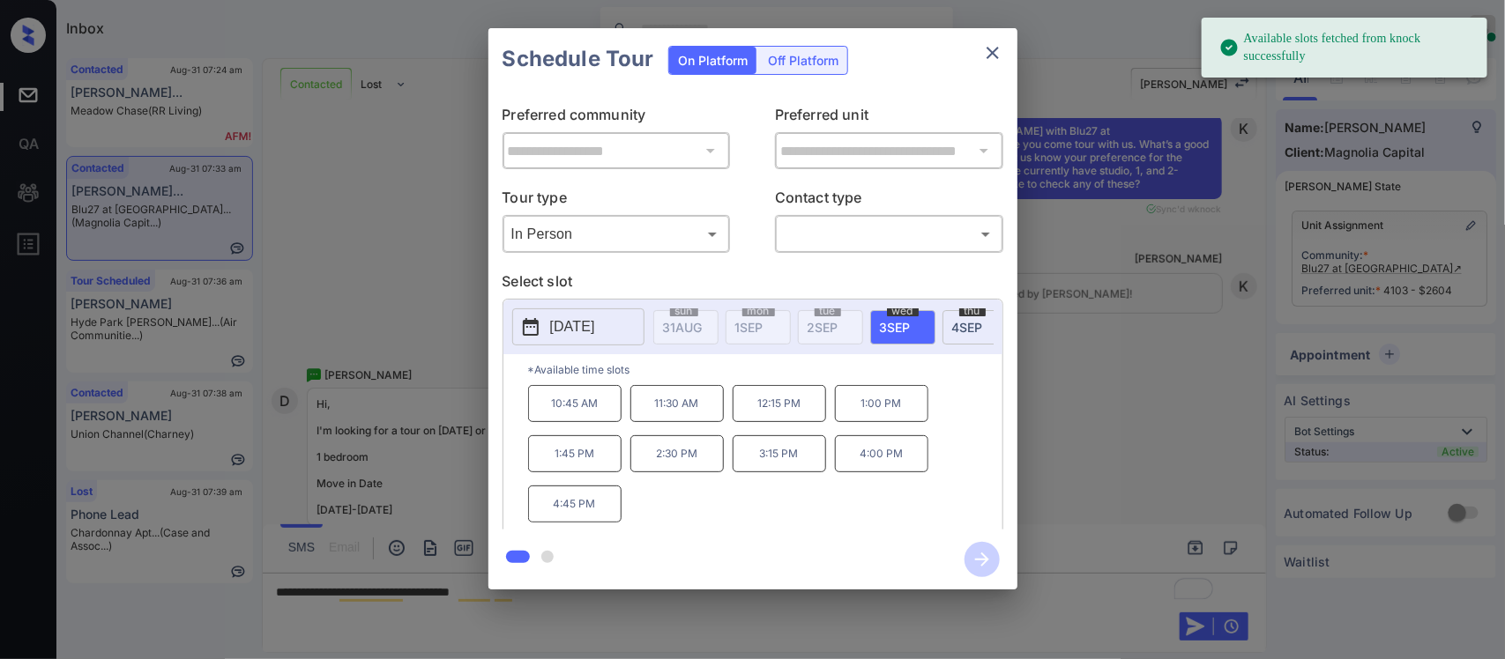
click at [579, 323] on p "[DATE]" at bounding box center [572, 326] width 45 height 21
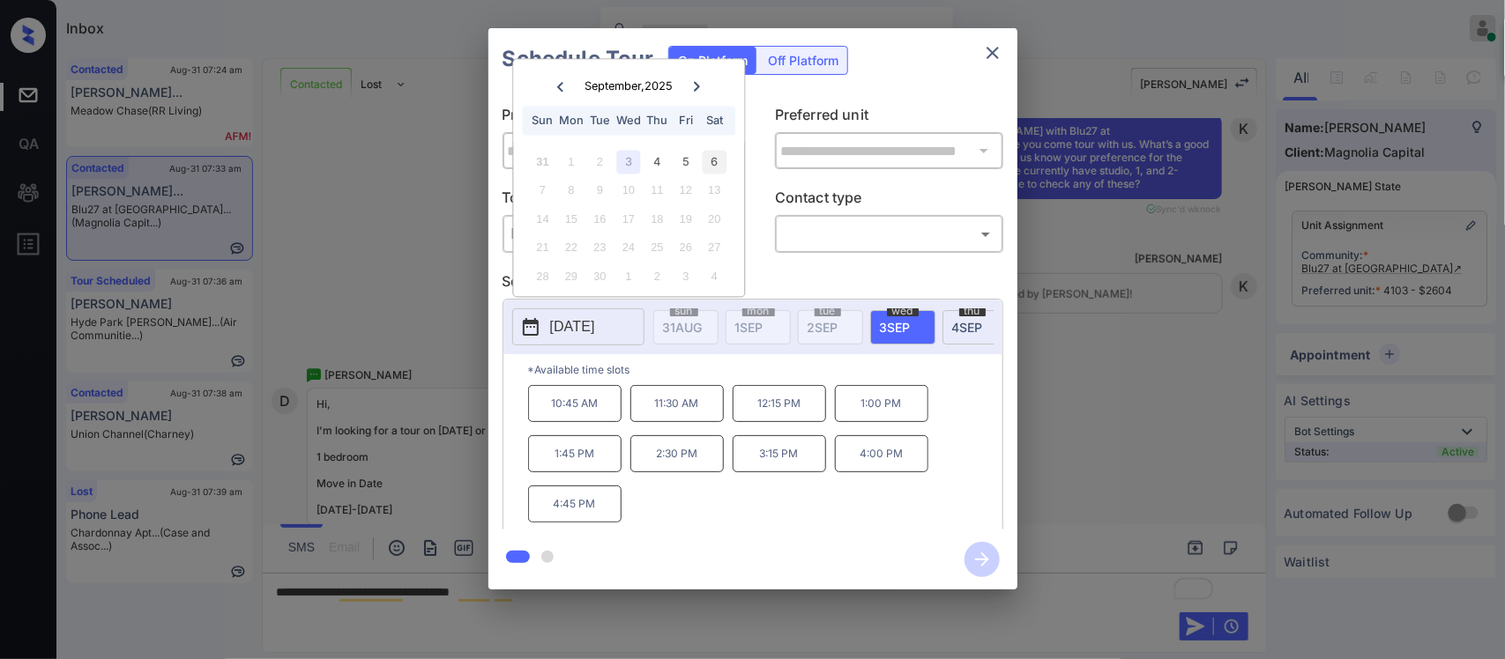
click at [716, 160] on div "6" at bounding box center [715, 162] width 24 height 24
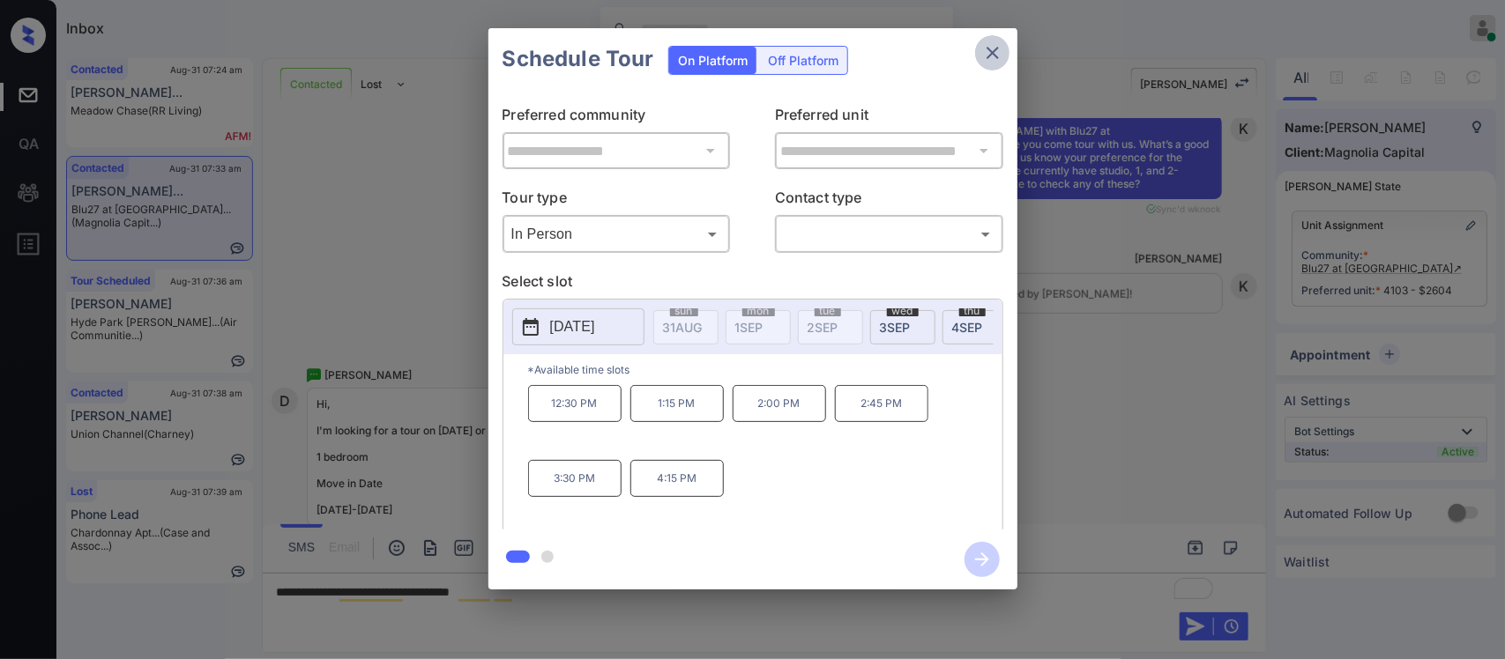
click at [993, 59] on icon "close" at bounding box center [992, 52] width 21 height 21
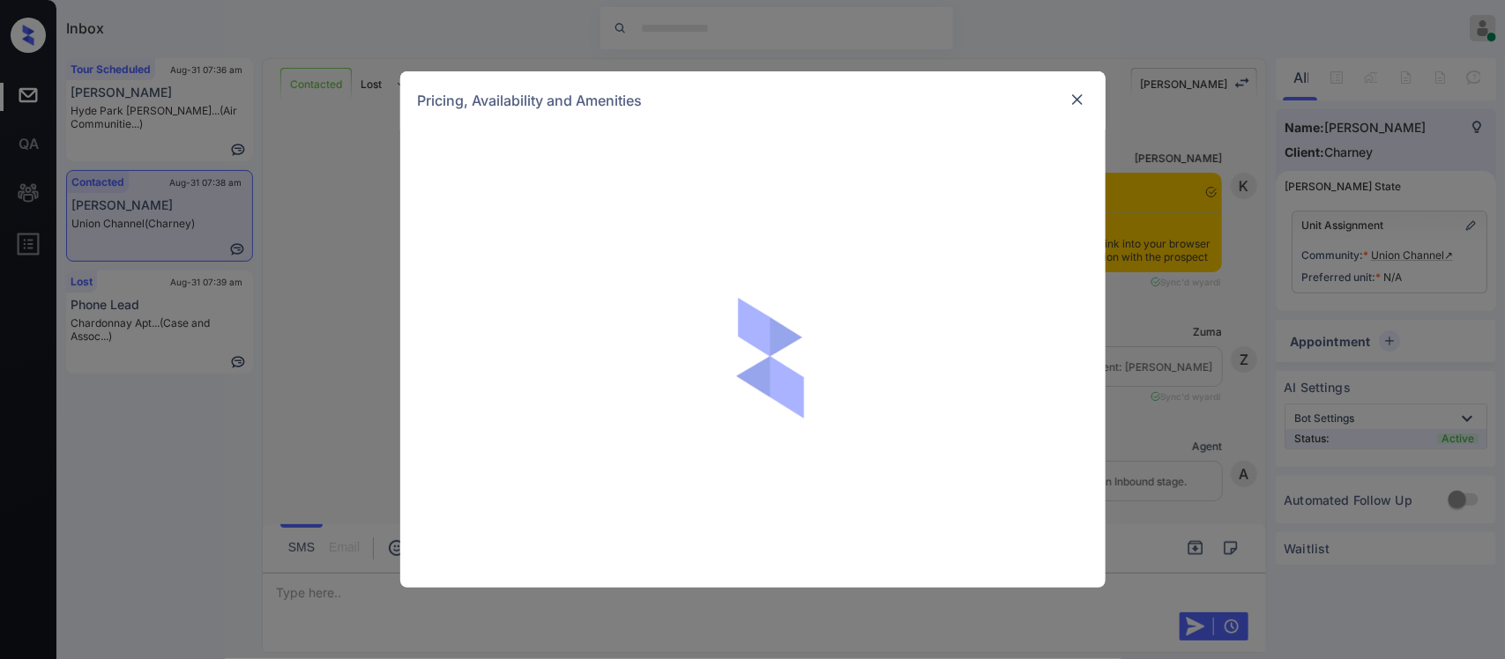
scroll to position [3246, 0]
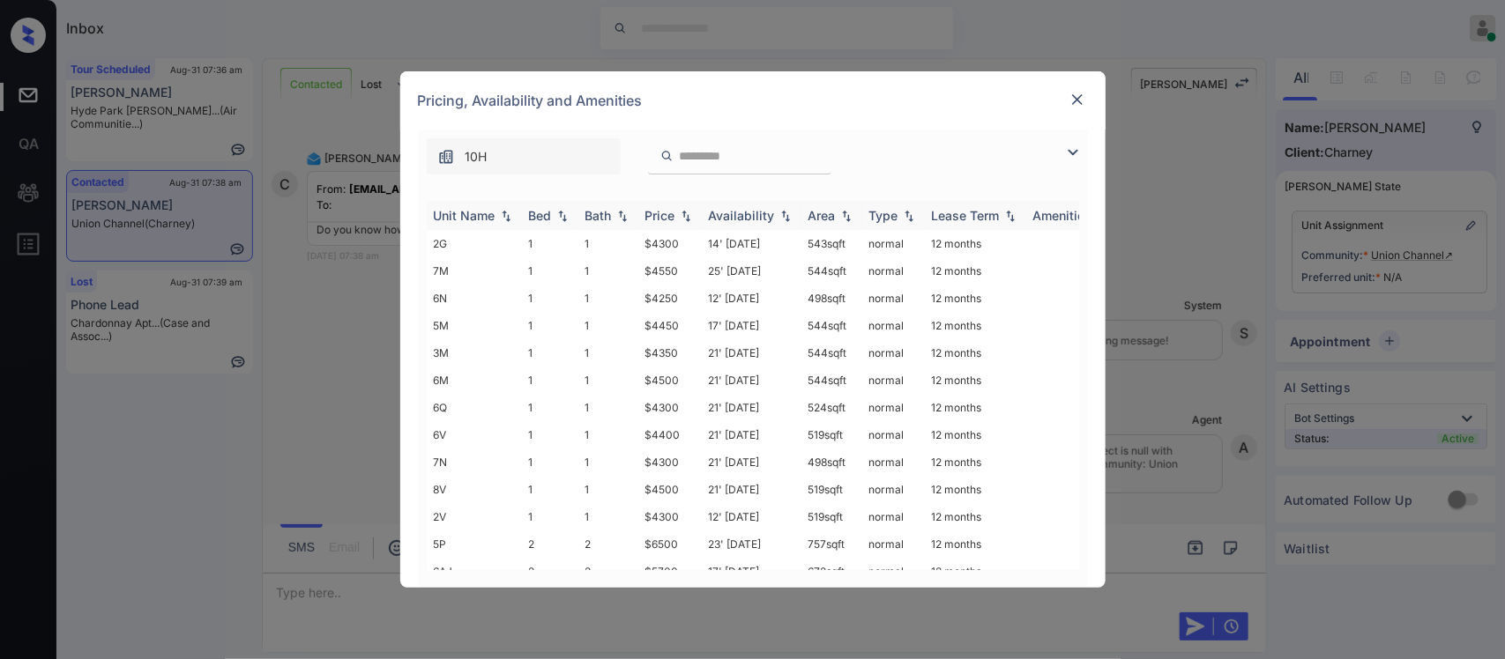
click at [671, 220] on div "Price" at bounding box center [660, 215] width 30 height 15
click at [614, 531] on td "2" at bounding box center [608, 544] width 60 height 27
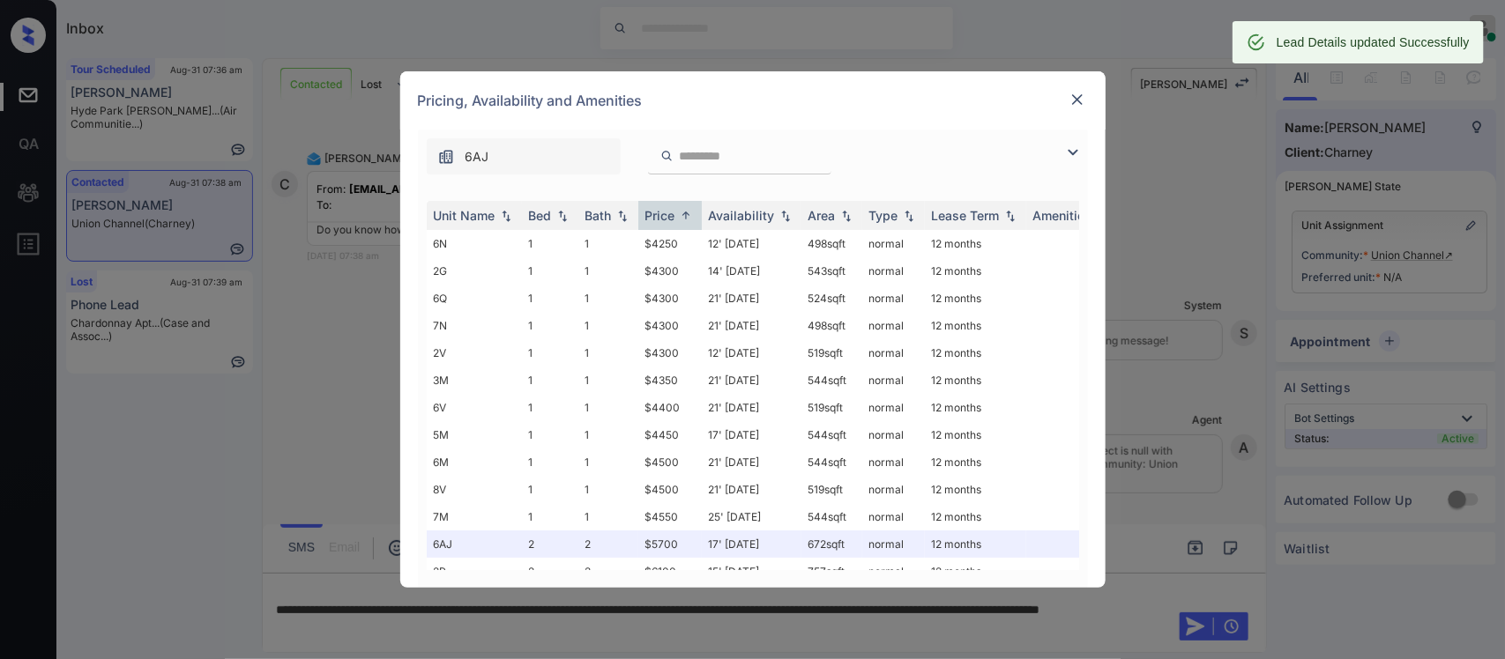
click at [1071, 108] on img at bounding box center [1077, 100] width 18 height 18
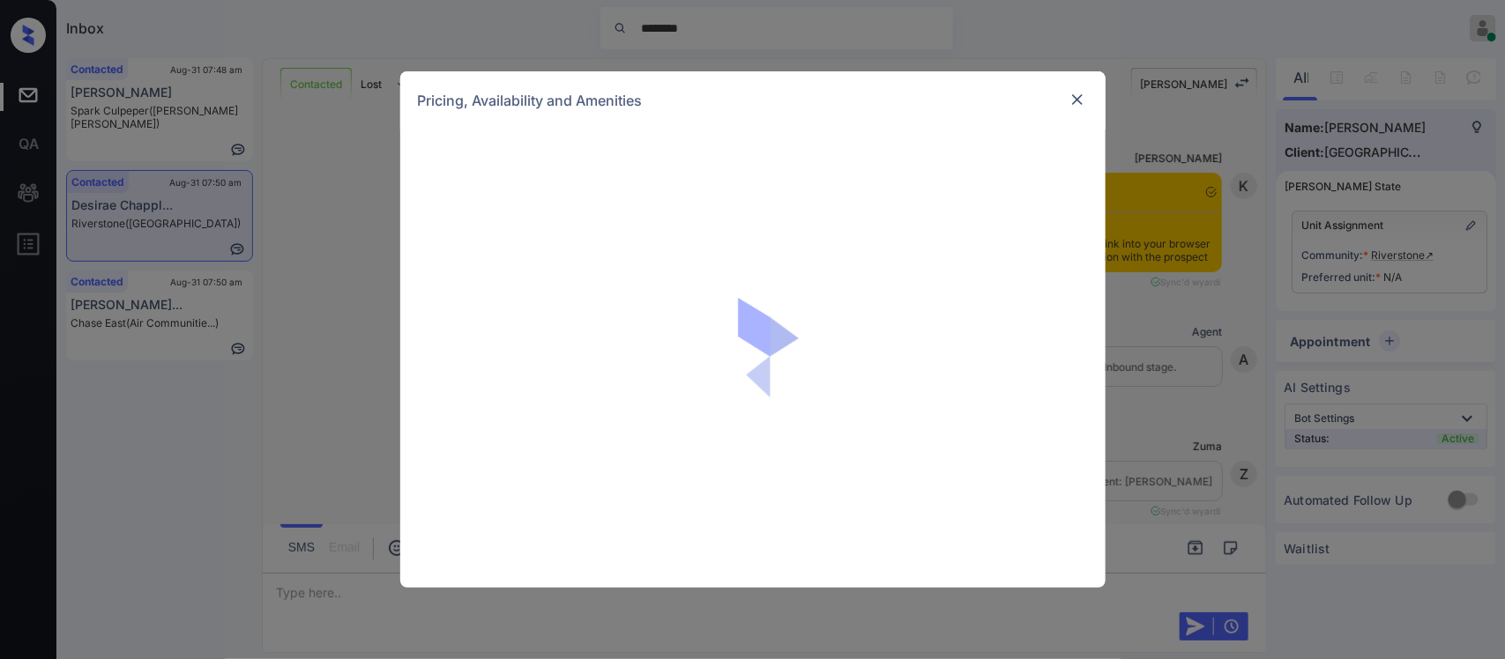
scroll to position [1755, 0]
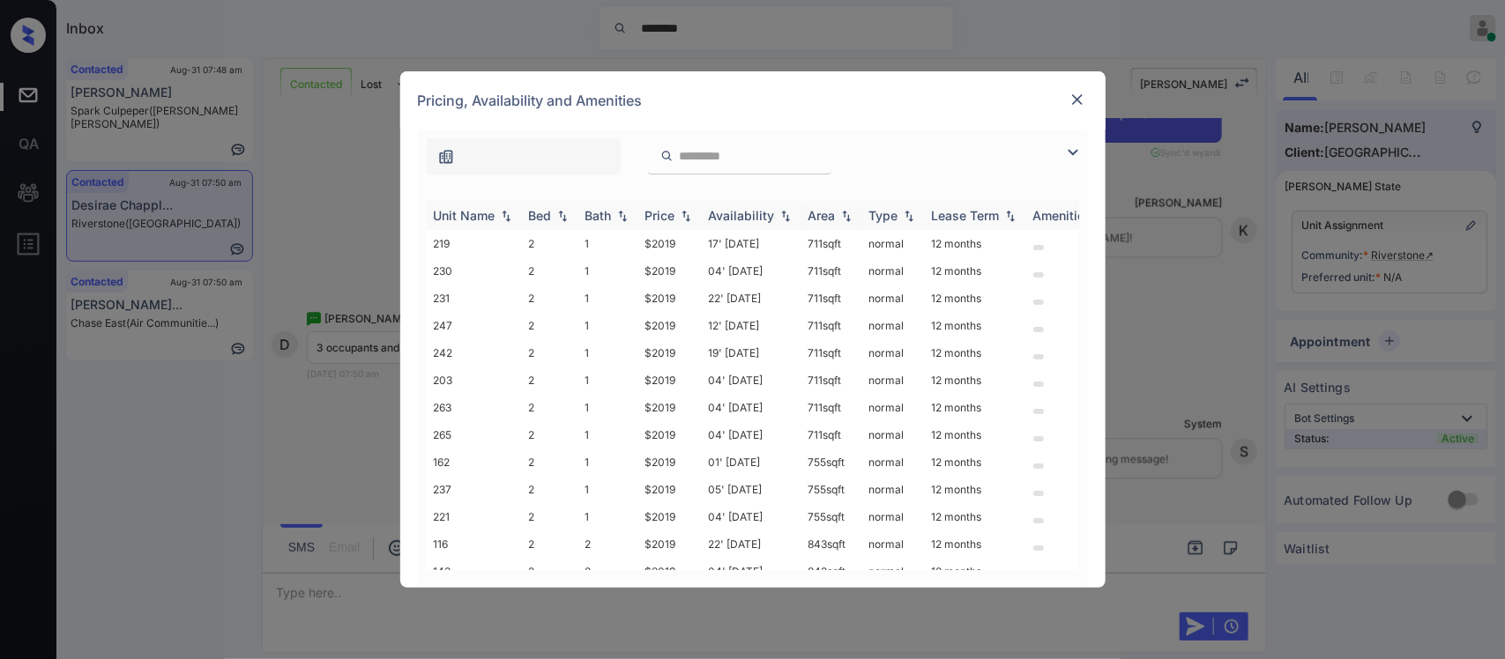
click at [685, 213] on img at bounding box center [686, 216] width 18 height 12
click at [685, 213] on img at bounding box center [686, 215] width 18 height 13
click at [694, 245] on td "$2019" at bounding box center [669, 243] width 63 height 27
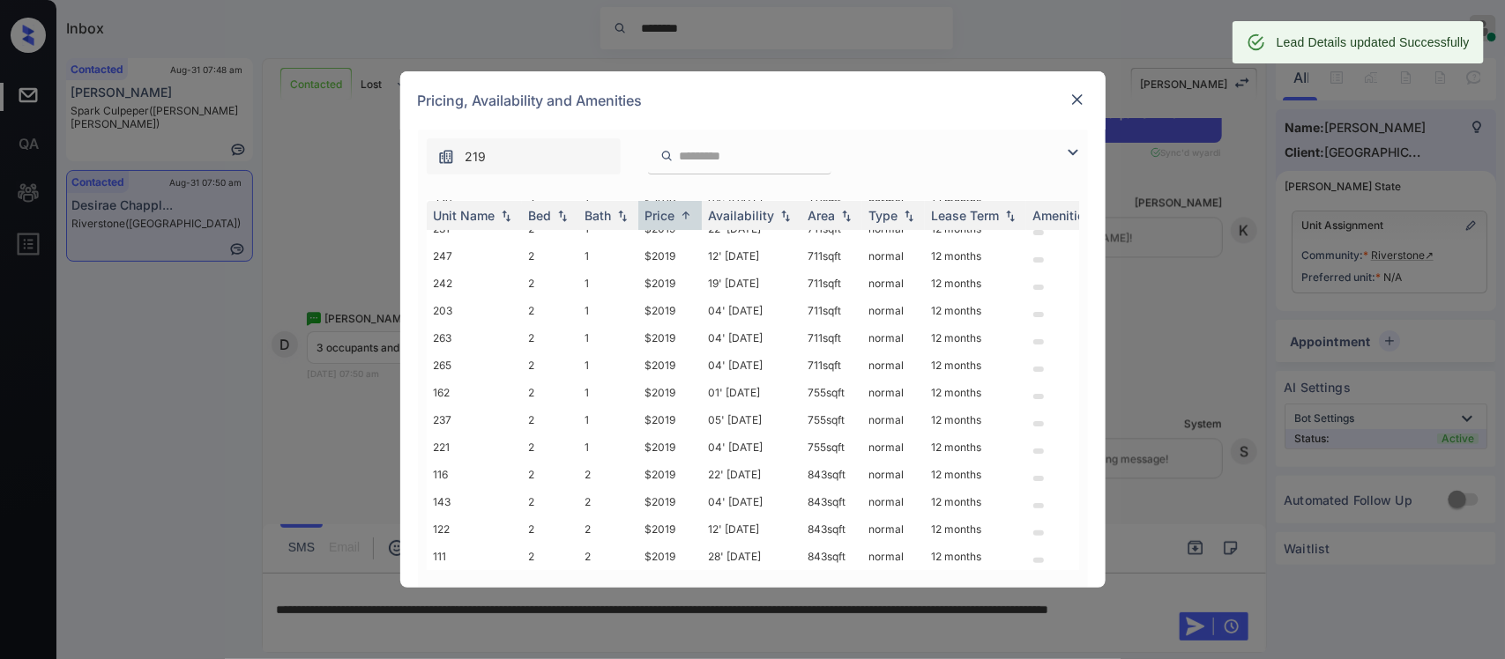
scroll to position [76, 0]
click at [1078, 104] on img at bounding box center [1077, 100] width 18 height 18
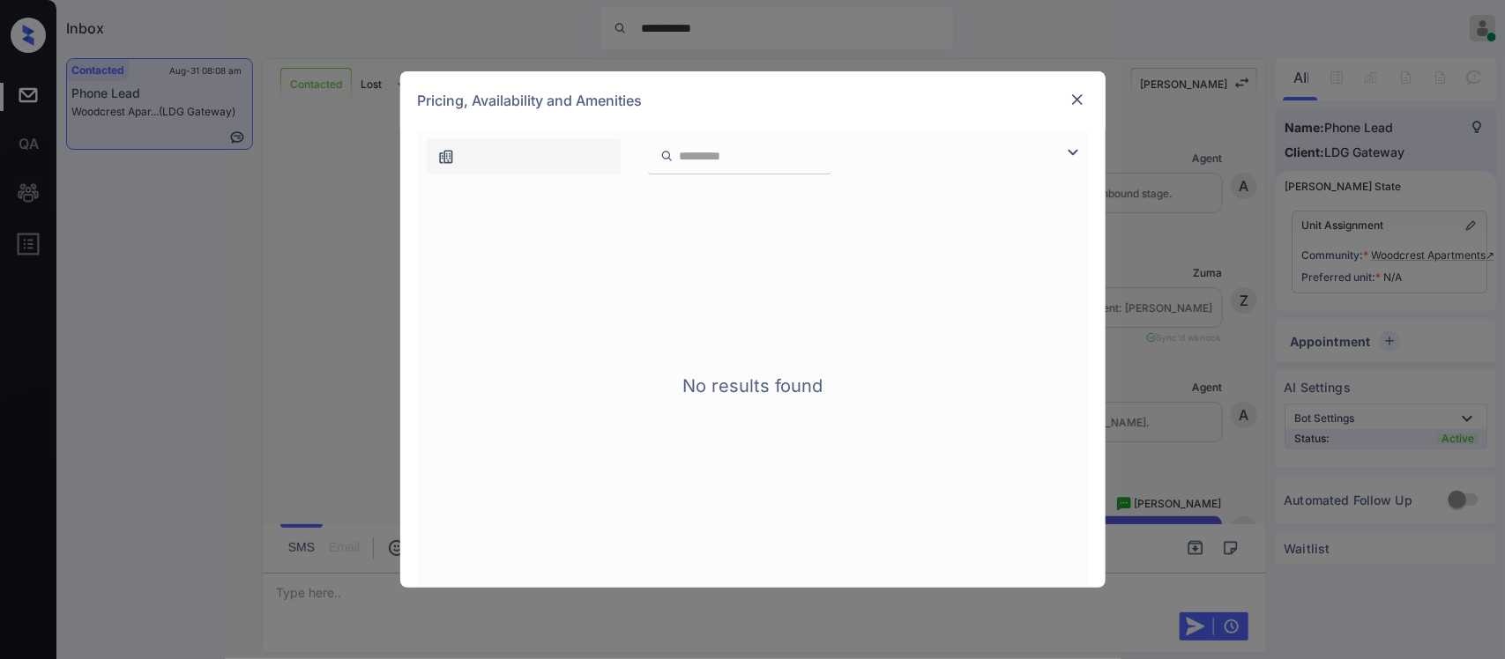
scroll to position [41, 0]
click at [1080, 101] on img at bounding box center [1077, 100] width 18 height 18
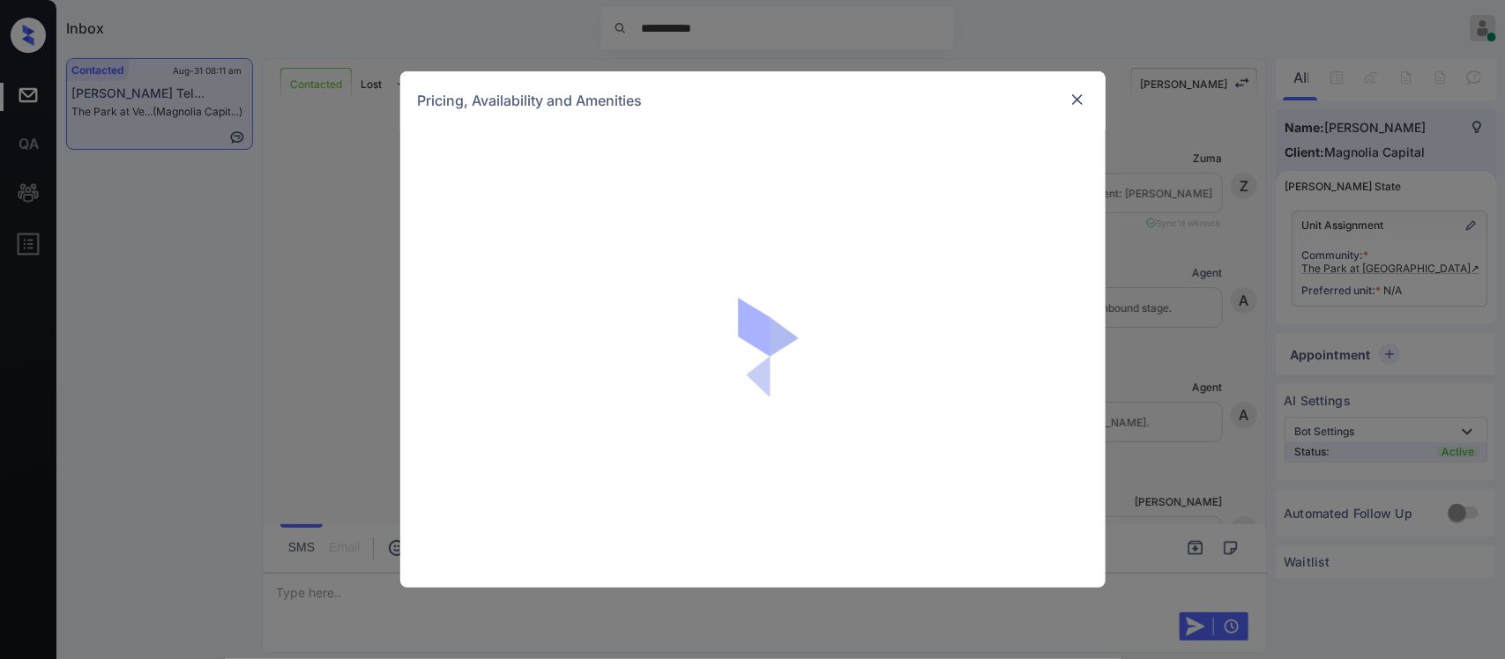
scroll to position [930, 0]
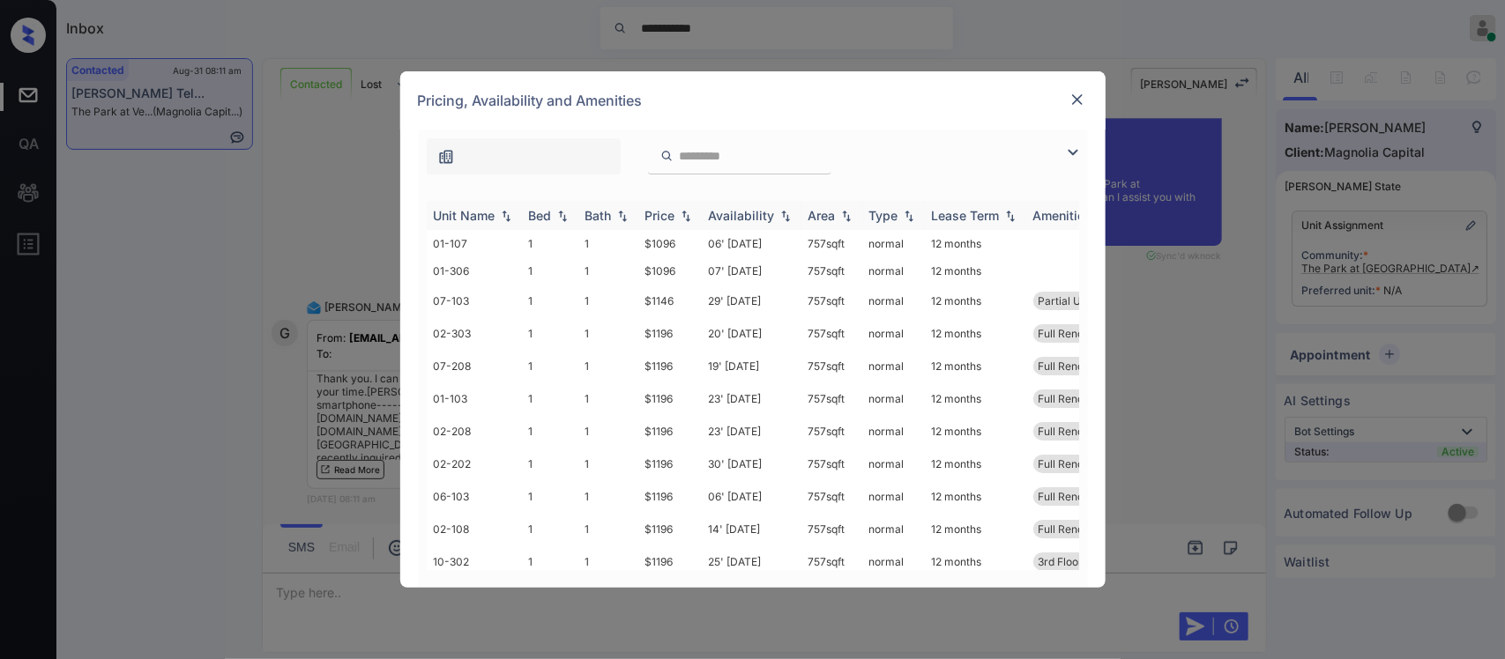
click at [688, 221] on img at bounding box center [686, 216] width 18 height 12
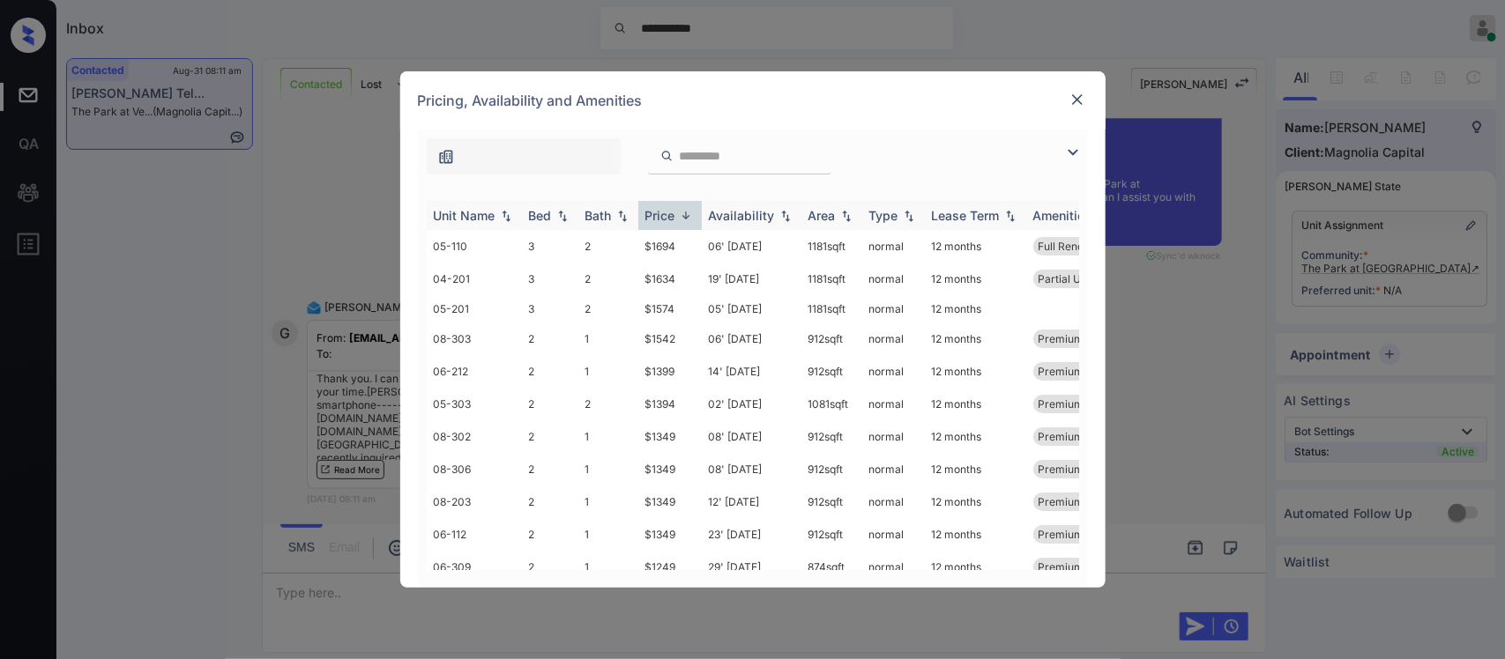
click at [688, 221] on img at bounding box center [686, 215] width 18 height 13
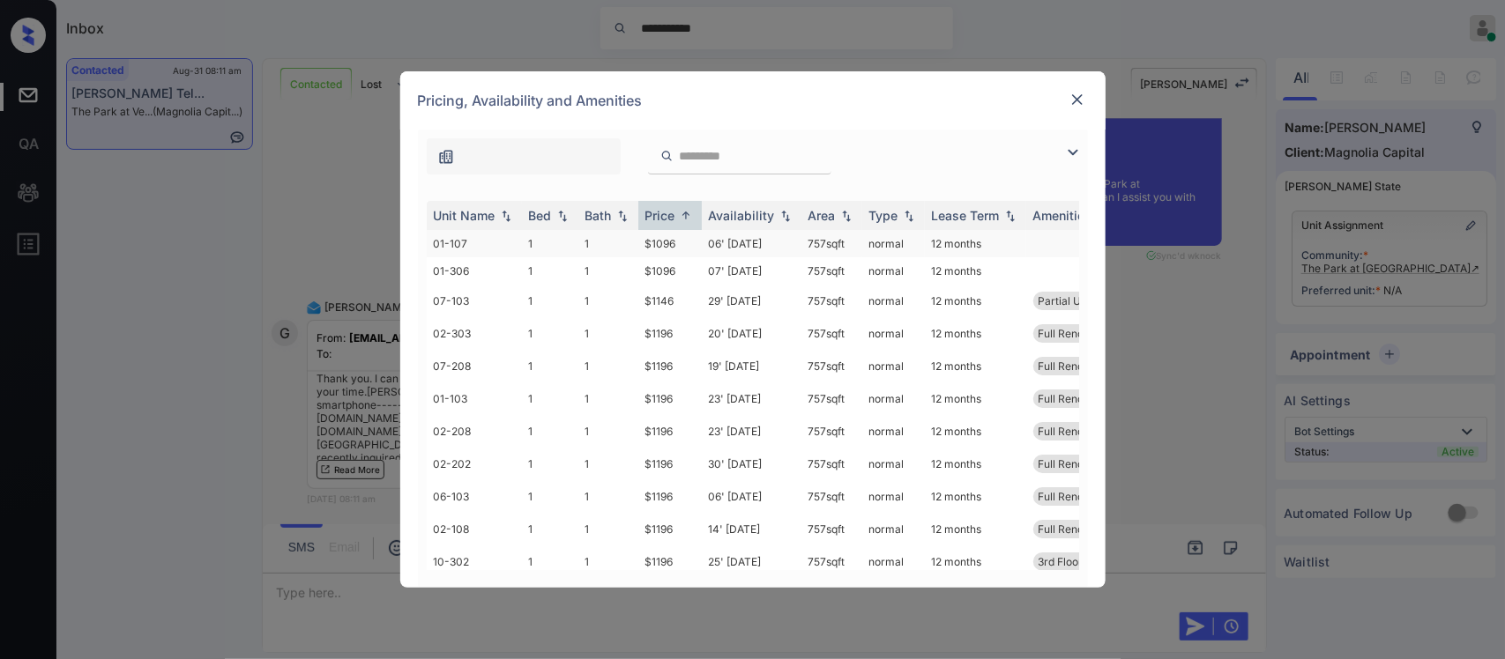
click at [675, 247] on td "$1096" at bounding box center [669, 243] width 63 height 27
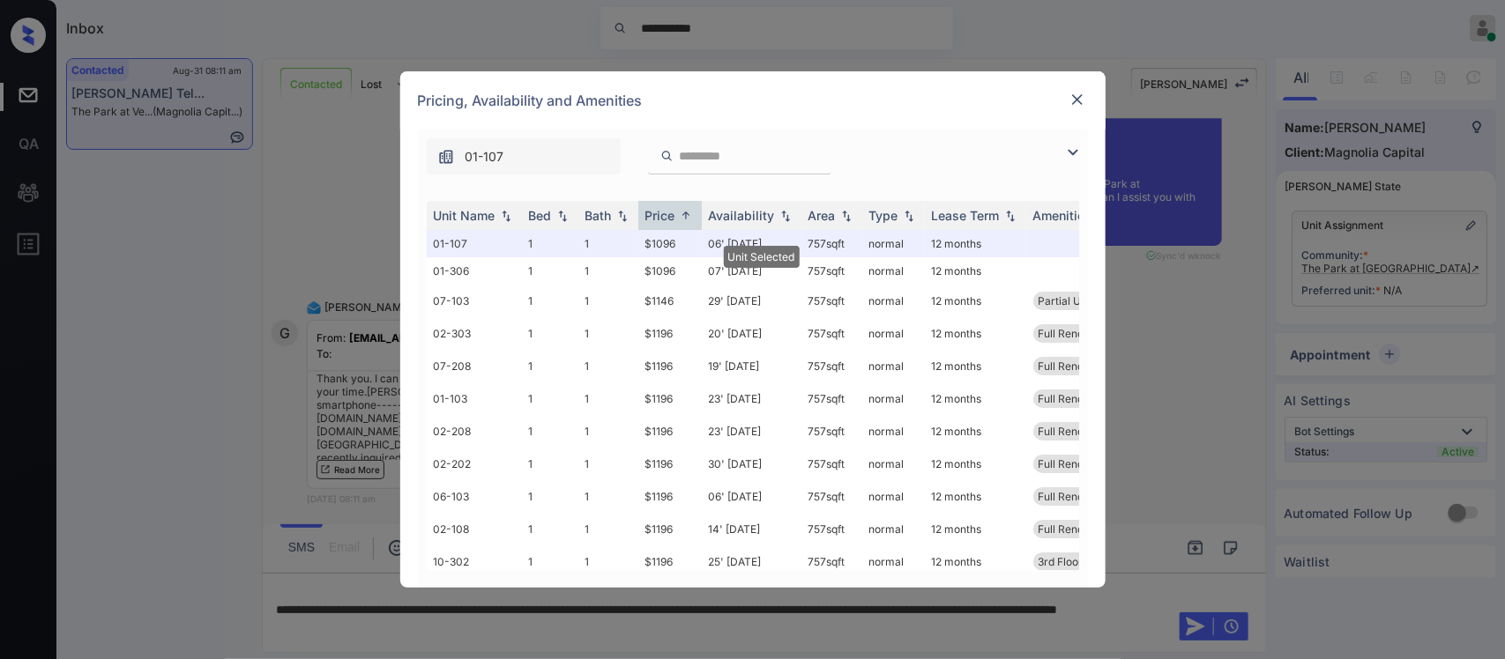
click at [1081, 99] on img at bounding box center [1077, 100] width 18 height 18
